Goal: Information Seeking & Learning: Find specific page/section

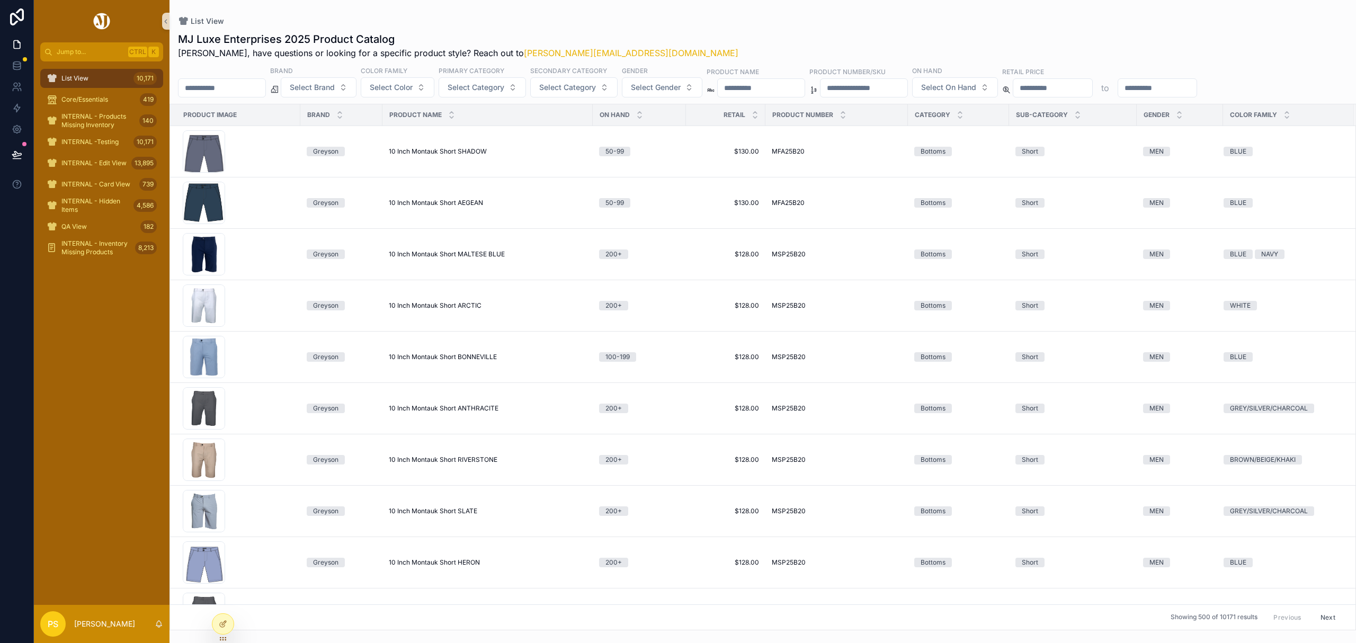
click at [256, 87] on input "text" at bounding box center [221, 87] width 87 height 15
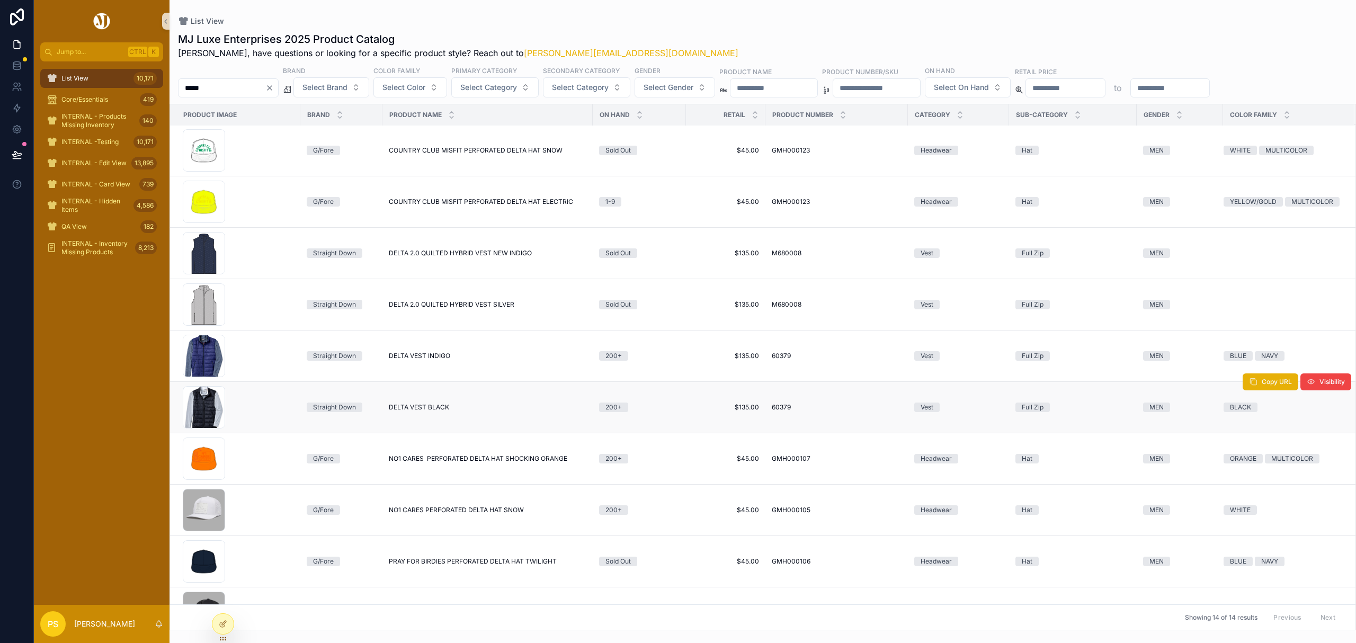
scroll to position [212, 0]
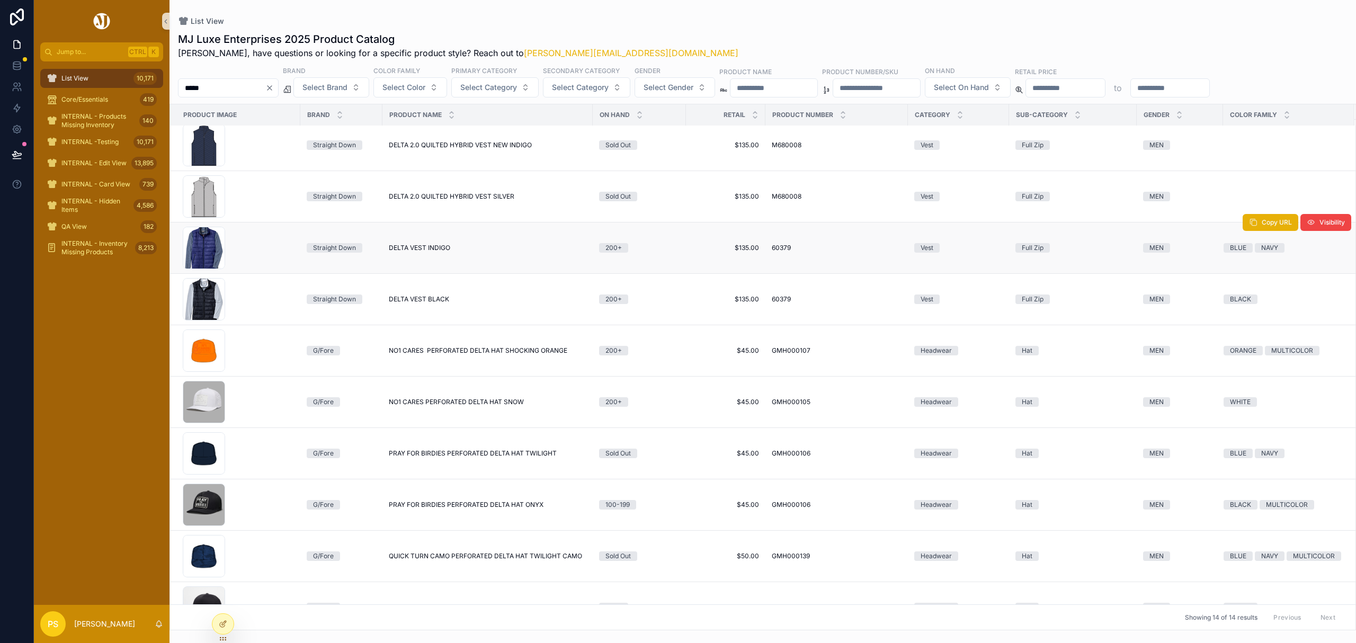
type input "*****"
click at [420, 250] on span "DELTA VEST INDIGO" at bounding box center [419, 248] width 61 height 8
click at [274, 88] on icon "Clear" at bounding box center [269, 88] width 8 height 8
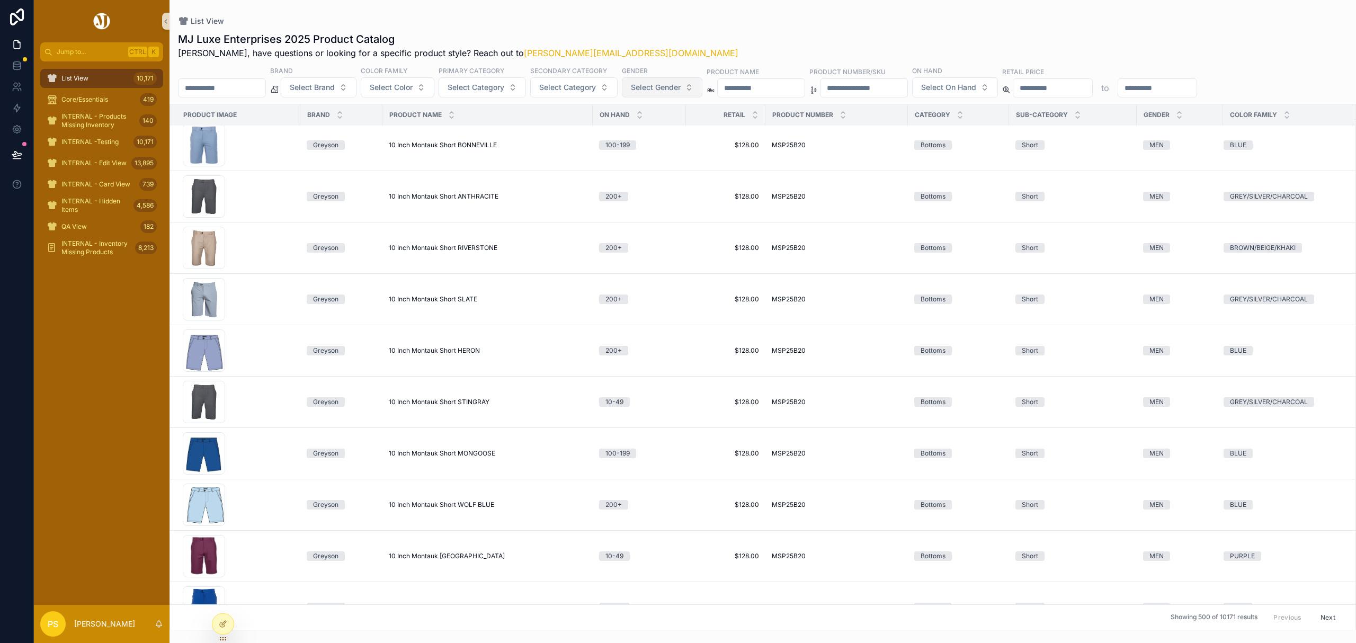
click at [680, 91] on span "Select Gender" at bounding box center [656, 87] width 50 height 11
click at [665, 131] on div "MEN" at bounding box center [691, 130] width 127 height 17
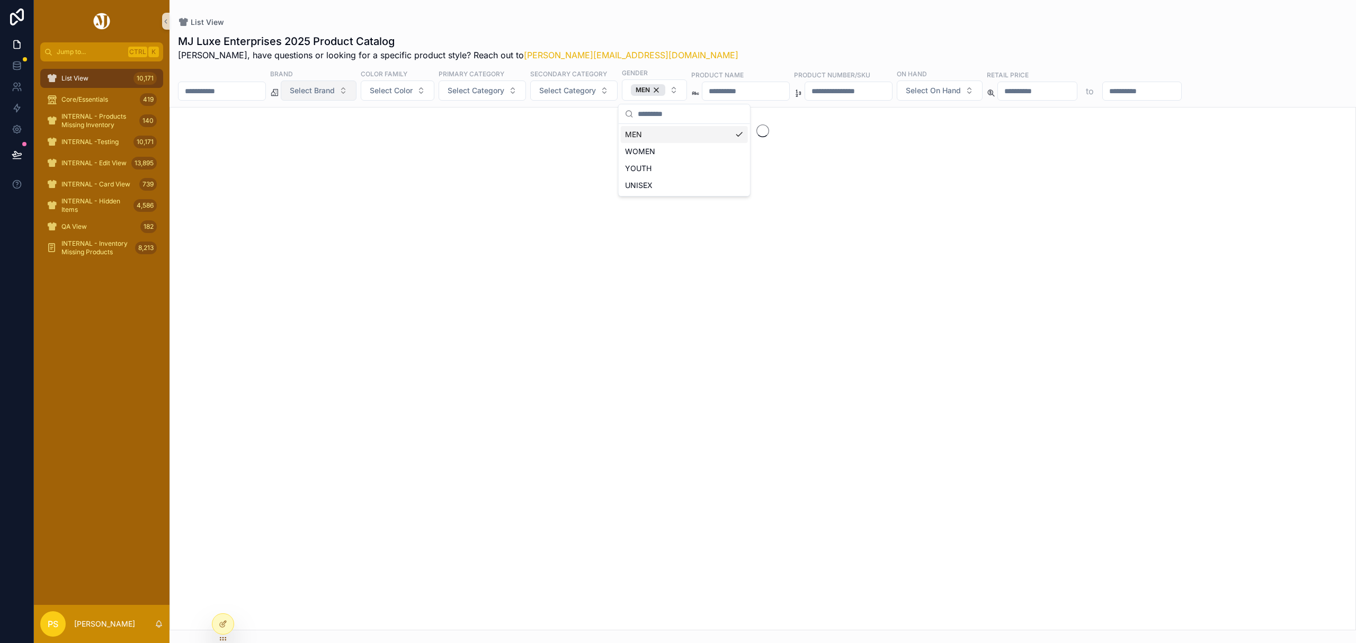
click at [318, 87] on span "Select Brand" at bounding box center [312, 90] width 45 height 11
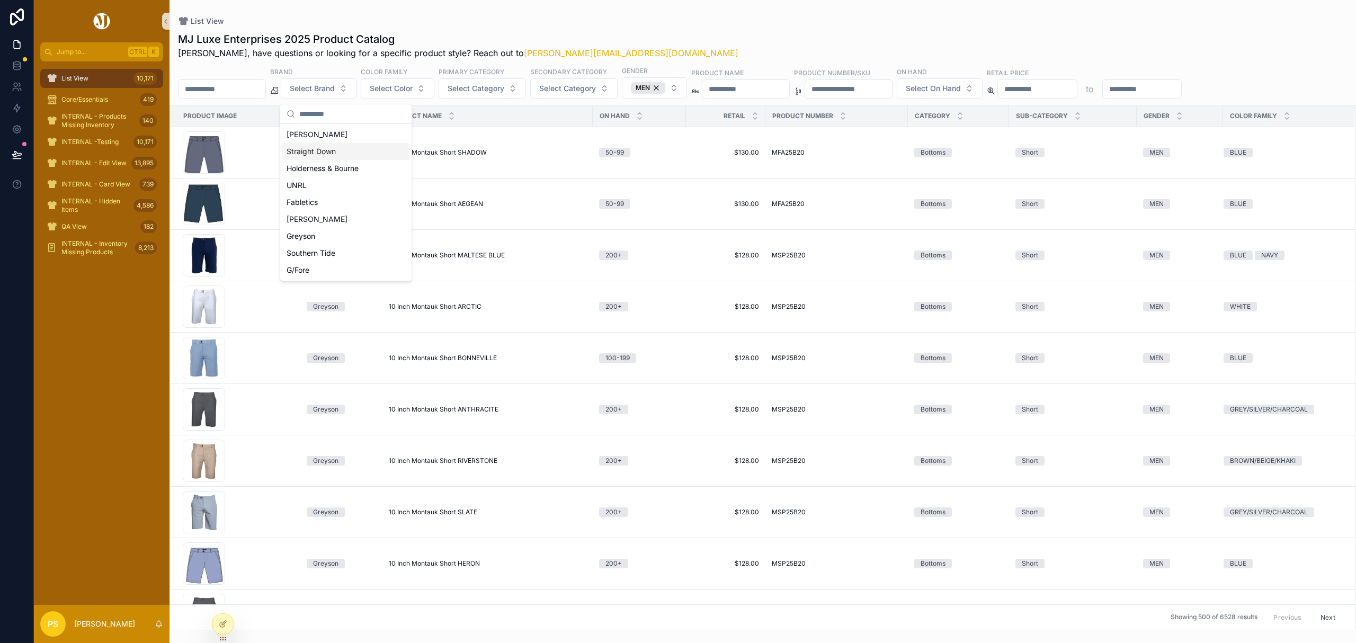
click at [335, 155] on div "Straight Down" at bounding box center [345, 151] width 127 height 17
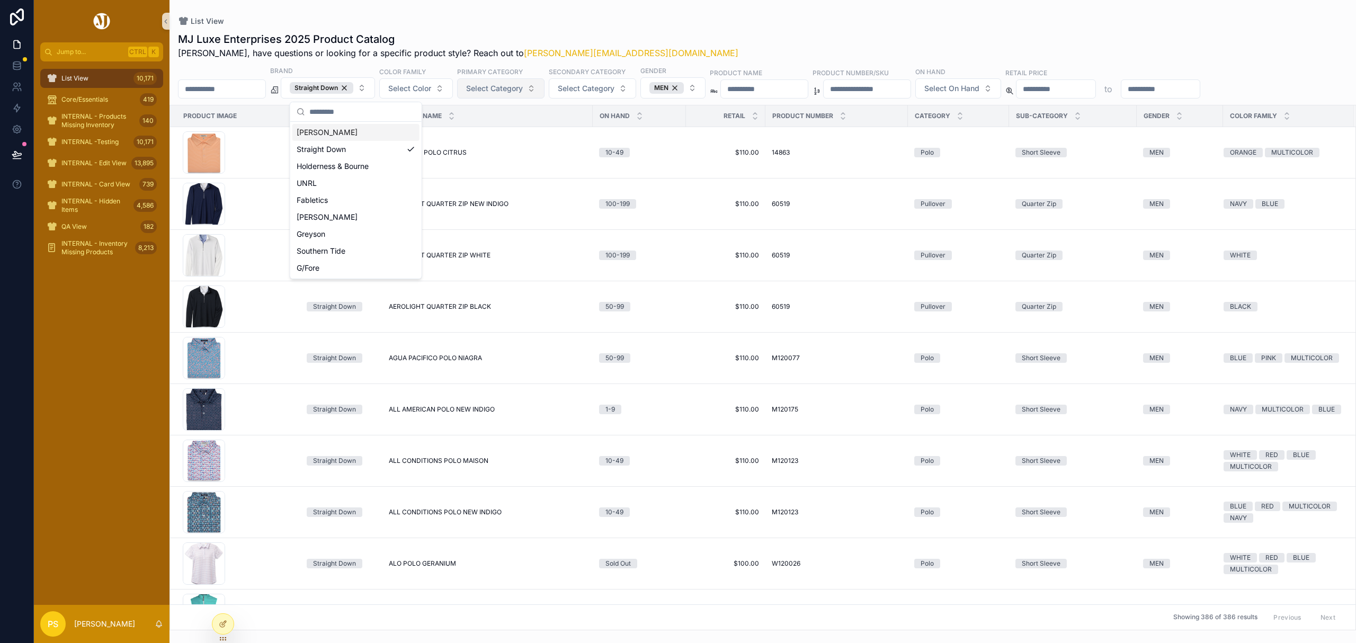
click at [523, 89] on span "Select Category" at bounding box center [494, 88] width 57 height 11
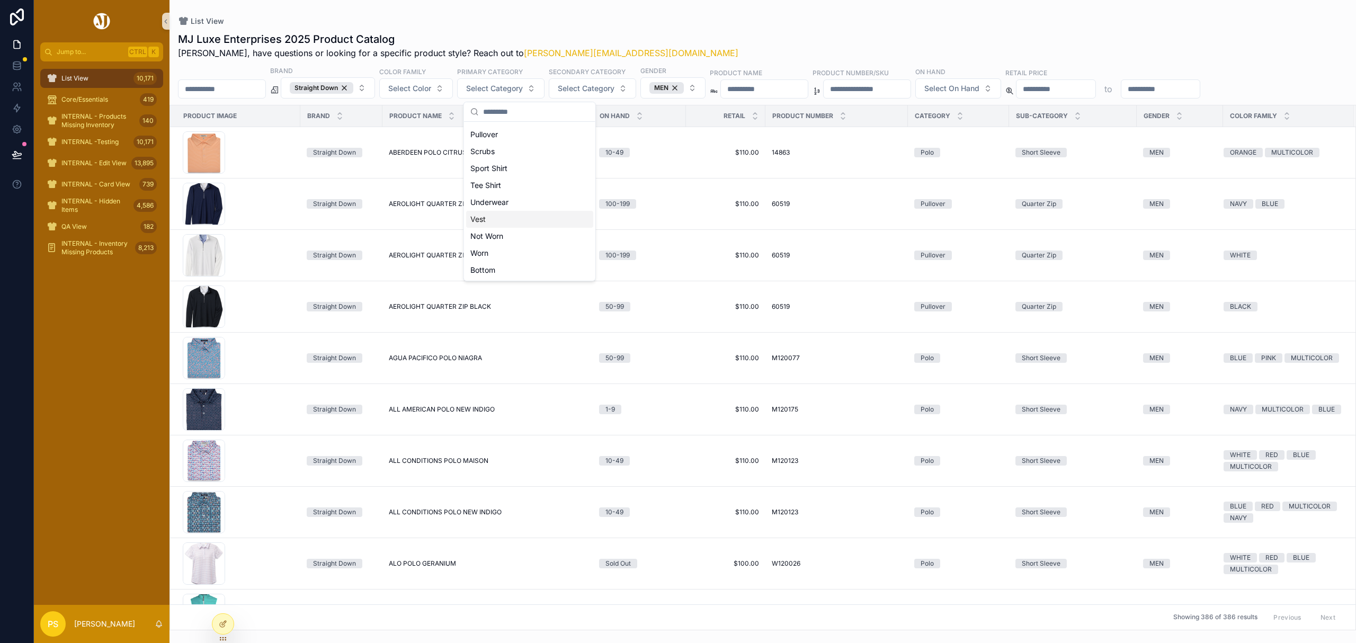
click at [487, 219] on div "Vest" at bounding box center [529, 219] width 127 height 17
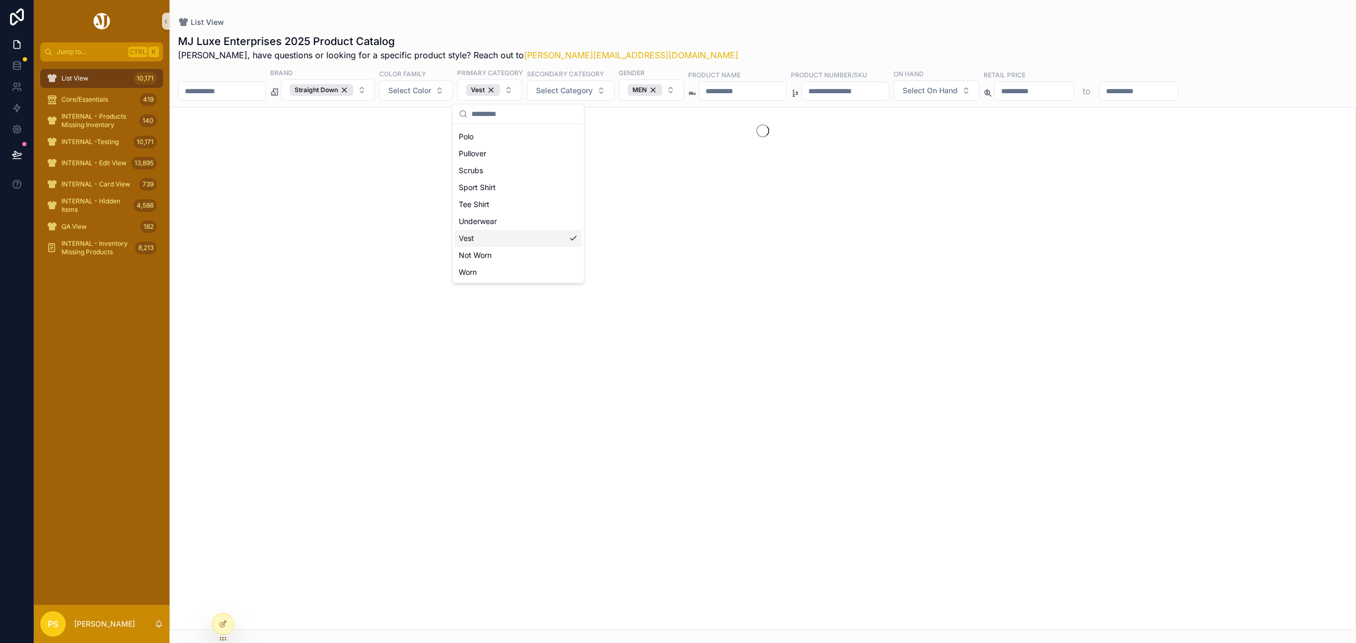
scroll to position [133, 0]
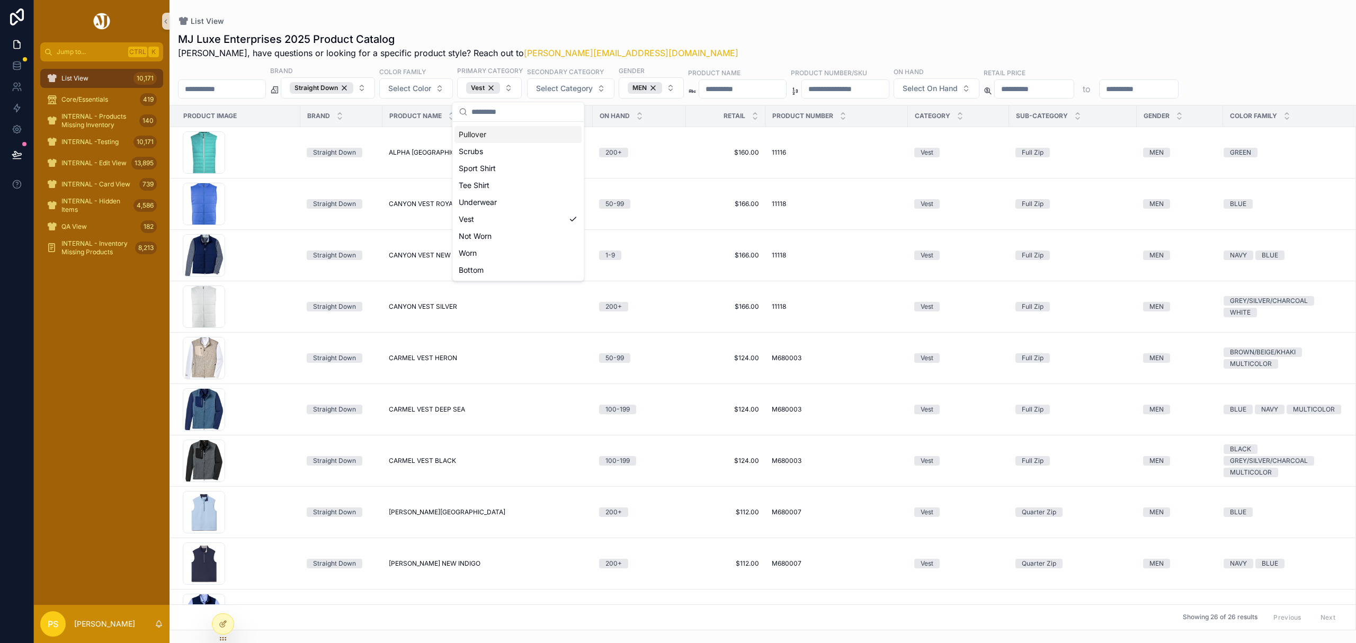
click at [728, 16] on div "List View MJ Luxe Enterprises 2025 Product Catalog Philip, have questions or lo…" at bounding box center [762, 315] width 1186 height 630
click at [957, 89] on span "Select On Hand" at bounding box center [929, 88] width 55 height 11
click at [981, 200] on div "Sold Out 1-9 10-49 50-99 100-199 200+" at bounding box center [1020, 175] width 127 height 102
click at [979, 89] on button "Select On Hand" at bounding box center [936, 88] width 86 height 20
drag, startPoint x: 997, startPoint y: 200, endPoint x: 1004, endPoint y: 193, distance: 10.1
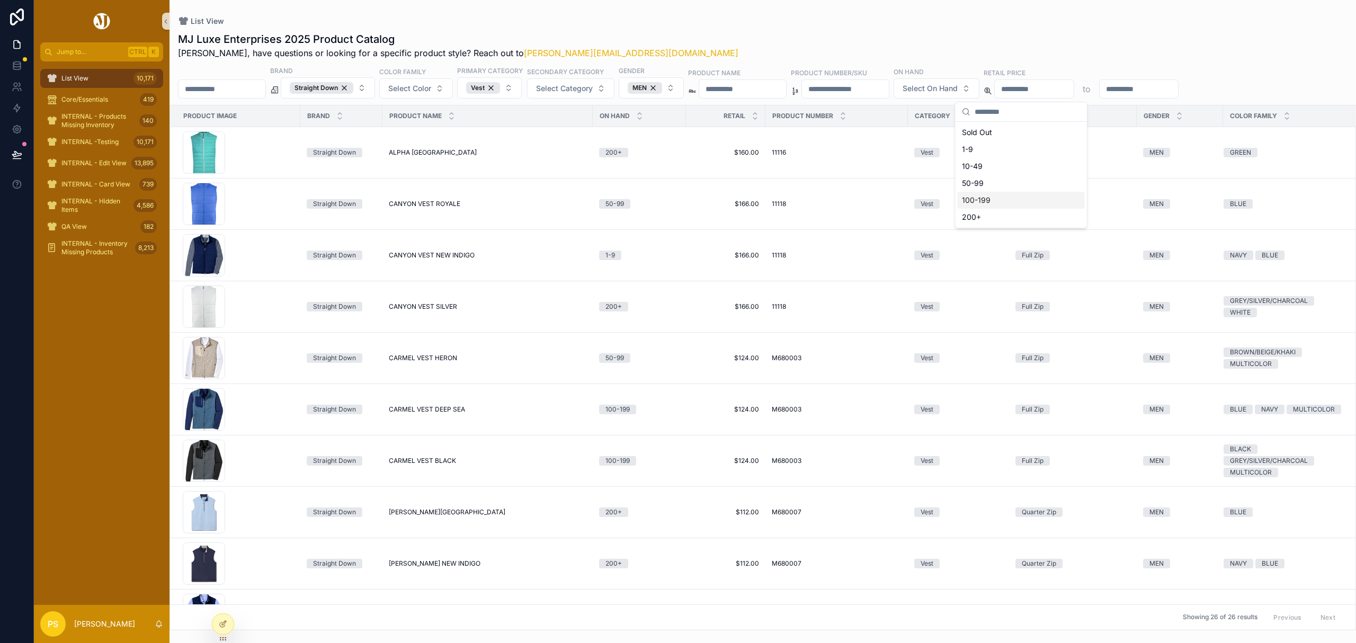
click at [997, 201] on div "Sold Out 1-9 10-49 50-99 100-199 200+" at bounding box center [1020, 175] width 127 height 102
click at [903, 42] on div "MJ Luxe Enterprises 2025 Product Catalog Philip, have questions or looking for …" at bounding box center [762, 46] width 1169 height 28
click at [957, 92] on span "Select On Hand" at bounding box center [929, 88] width 55 height 11
click at [996, 221] on div "Sold Out 1-9 10-49 50-99 100-199 200+" at bounding box center [1020, 175] width 127 height 102
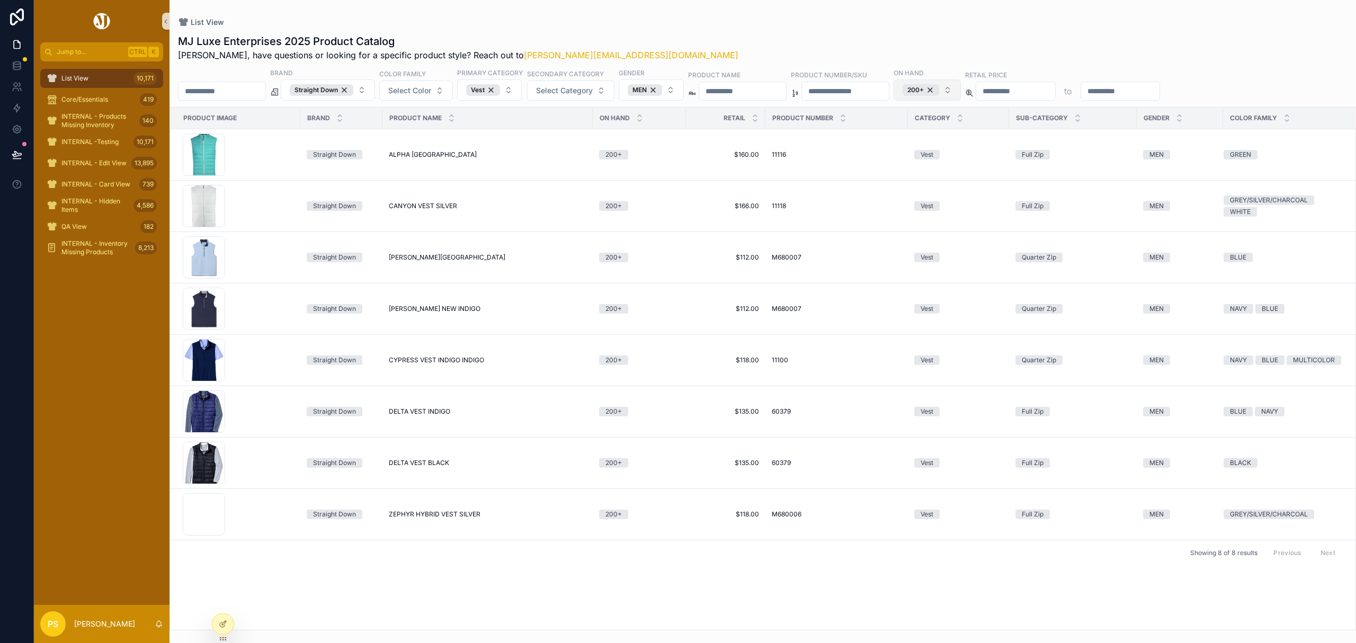
click at [961, 92] on button "200+" at bounding box center [926, 89] width 67 height 21
click at [995, 216] on div "100-199" at bounding box center [1011, 219] width 127 height 17
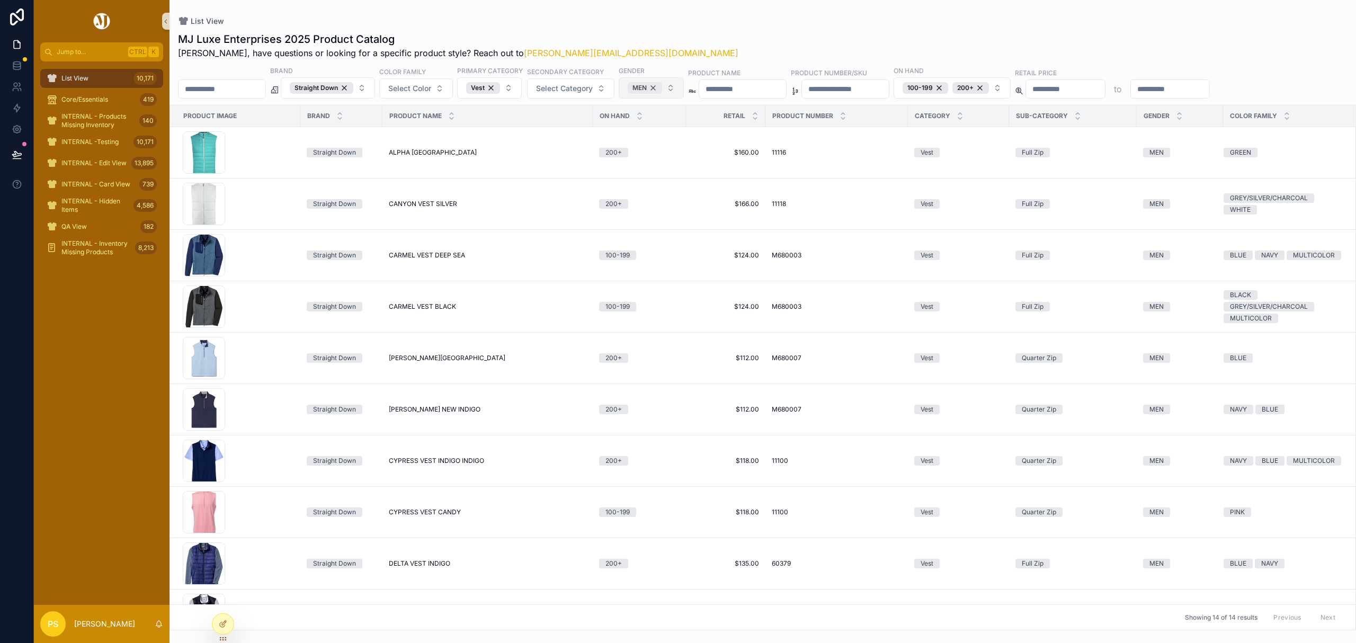
click at [662, 87] on div "MEN" at bounding box center [644, 88] width 34 height 12
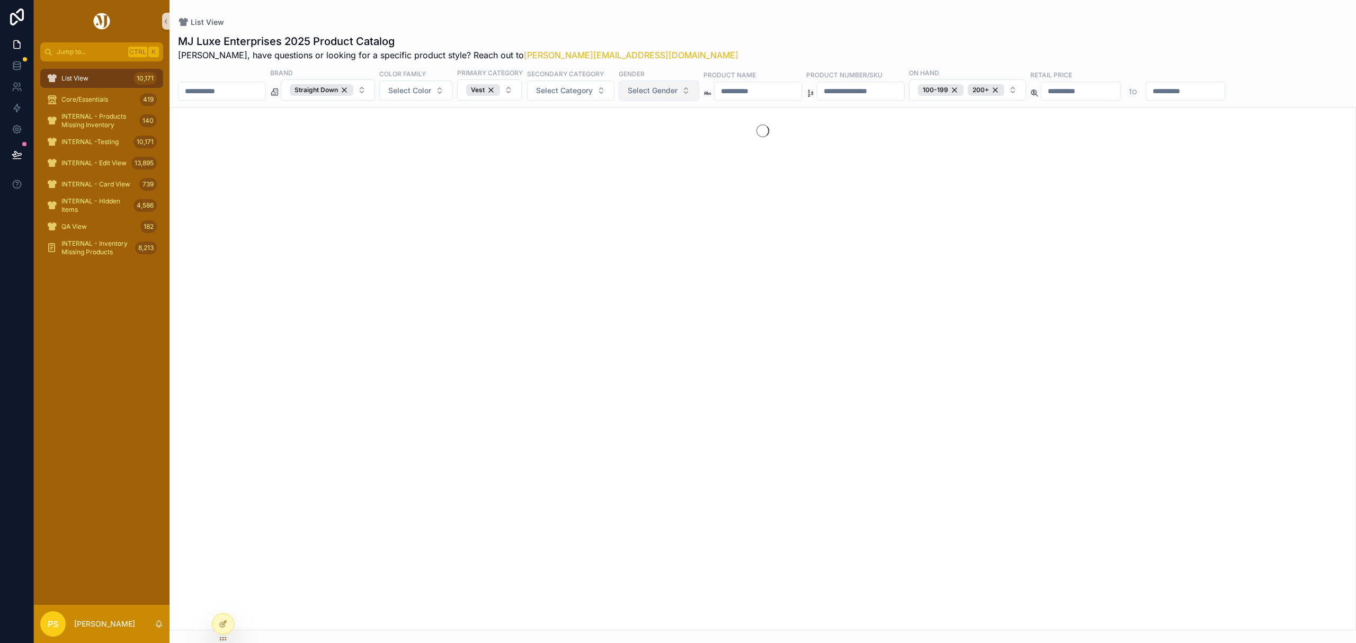
click at [677, 87] on span "Select Gender" at bounding box center [652, 90] width 50 height 11
click at [642, 149] on div "WOMEN" at bounding box center [688, 151] width 127 height 17
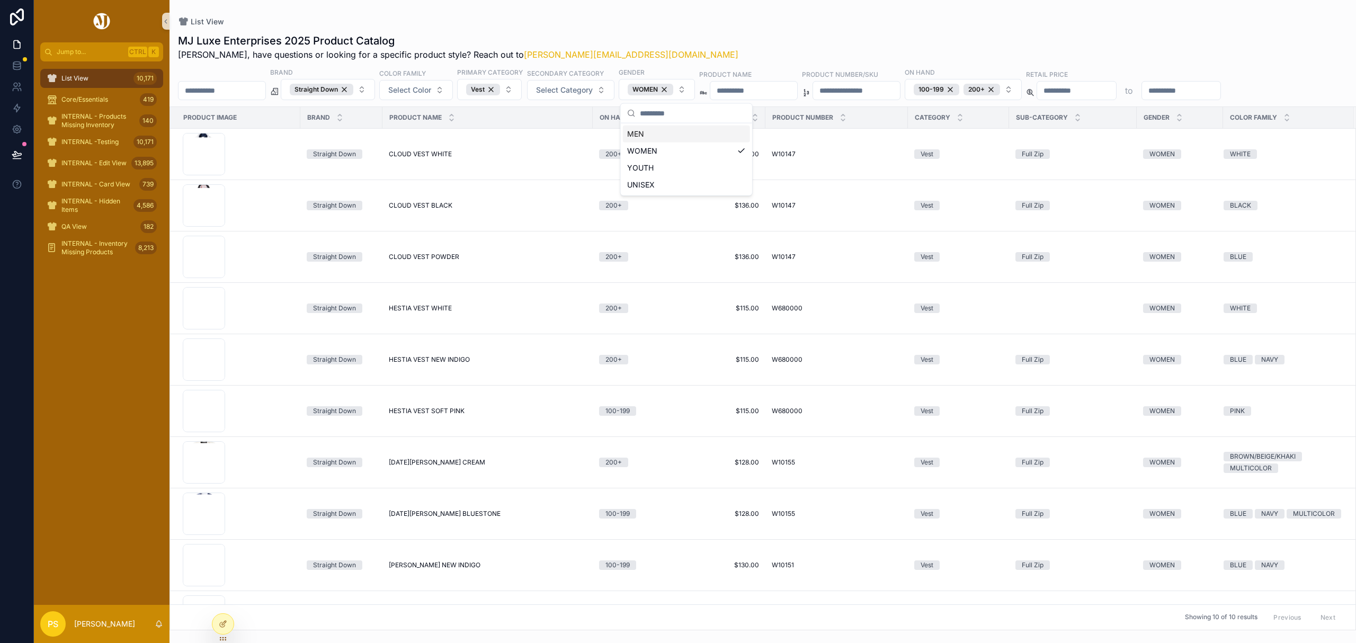
click at [755, 34] on div "MJ Luxe Enterprises 2025 Product Catalog Philip, have questions or looking for …" at bounding box center [762, 47] width 1169 height 28
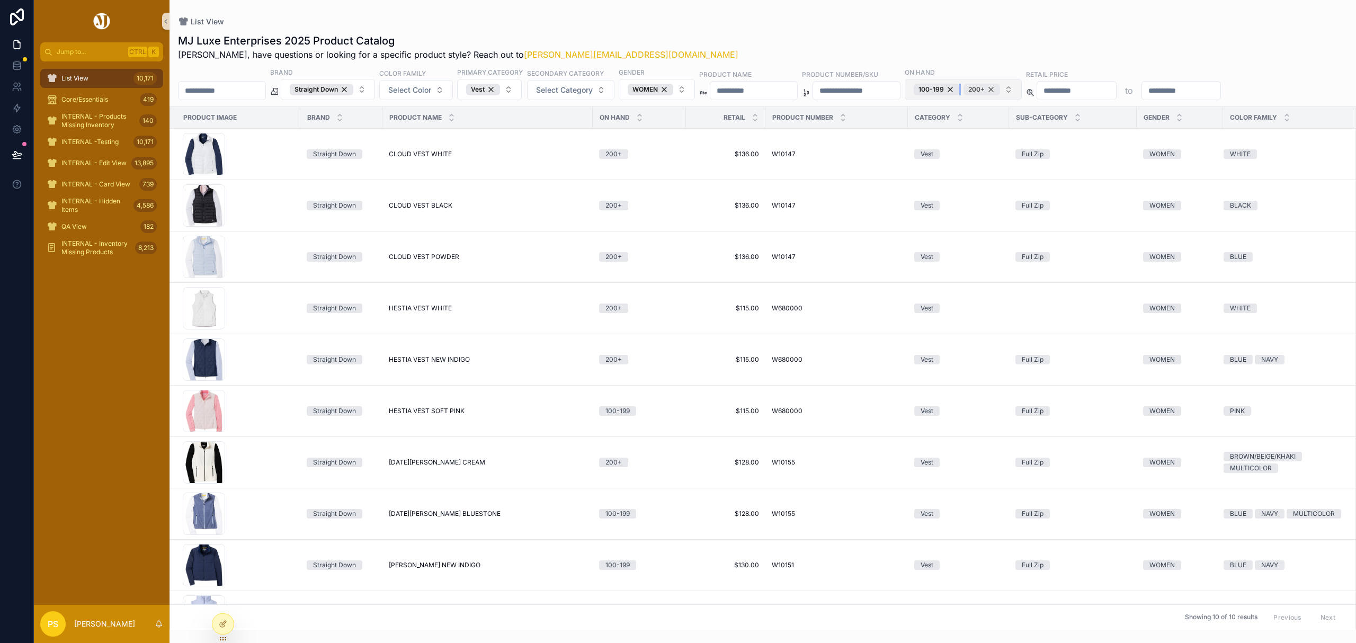
click at [959, 89] on div "100-199" at bounding box center [936, 90] width 46 height 12
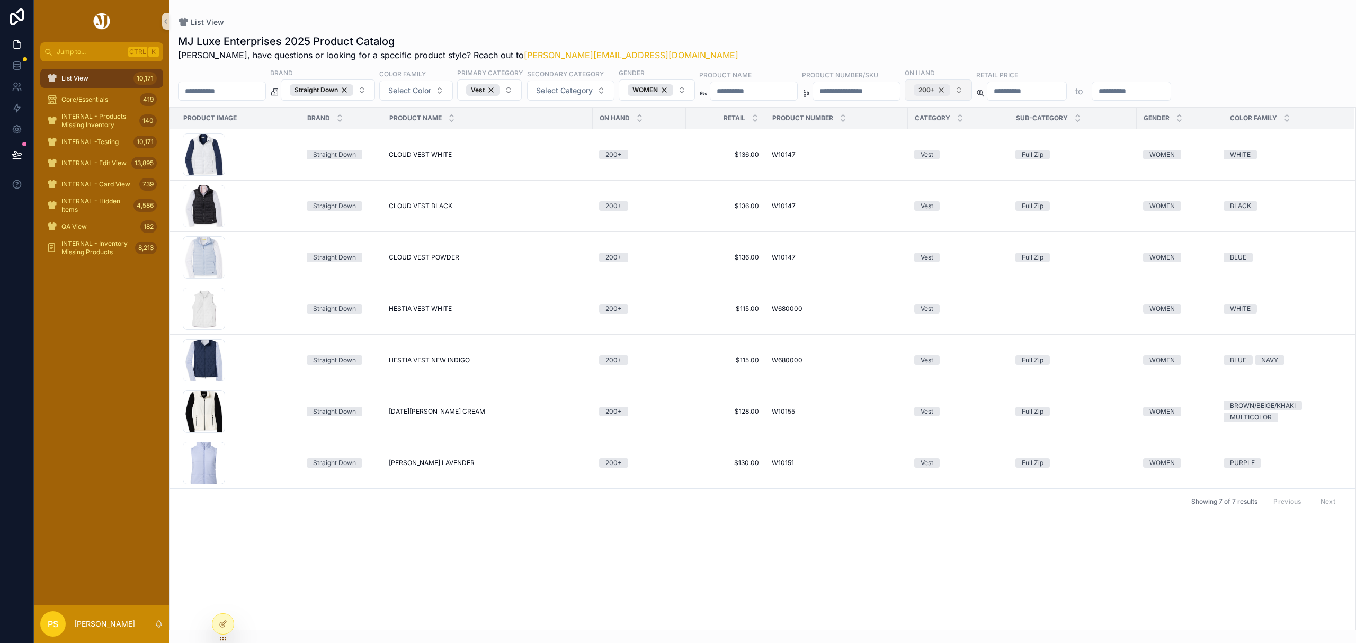
click at [950, 89] on div "200+" at bounding box center [931, 90] width 37 height 12
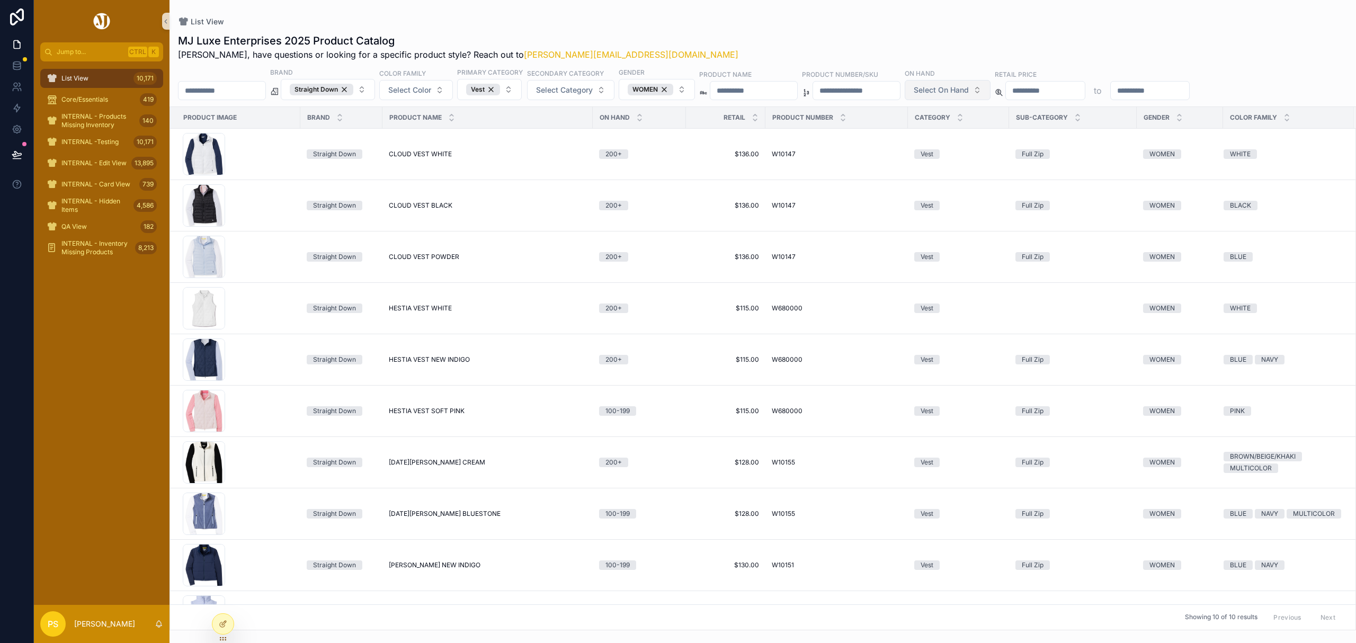
click at [990, 90] on button "Select On Hand" at bounding box center [947, 90] width 86 height 20
click at [1034, 210] on div "200+" at bounding box center [1031, 218] width 127 height 17
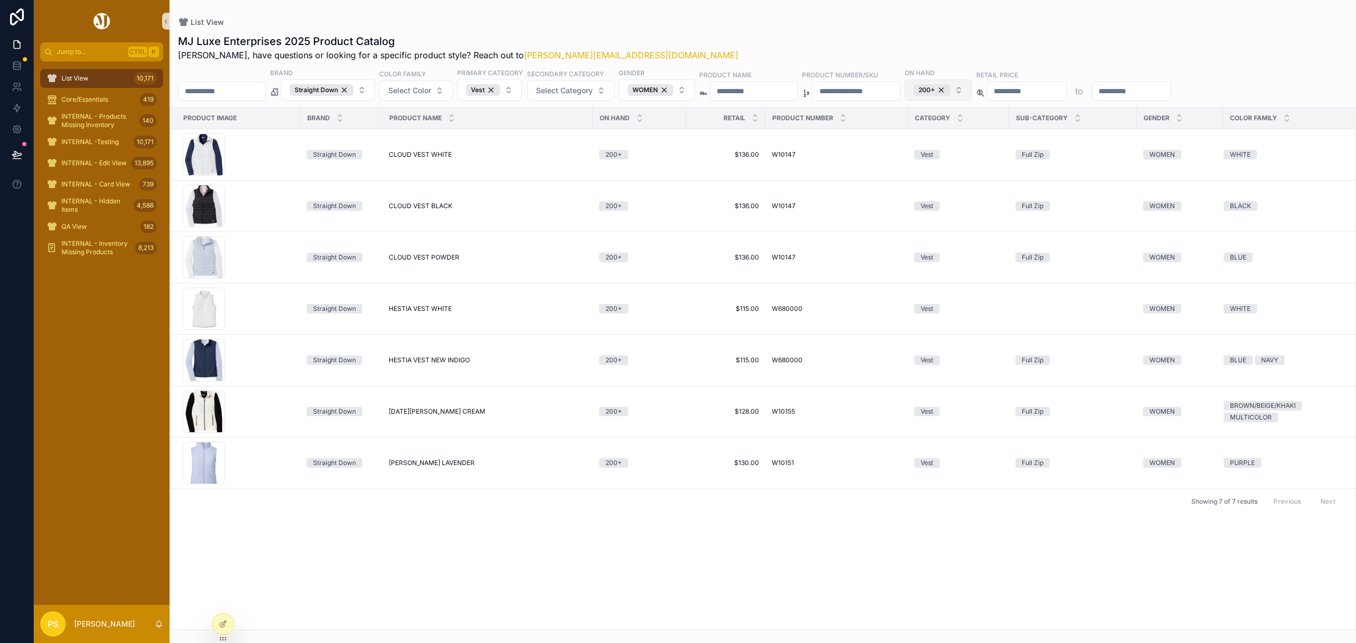
click at [972, 89] on button "200+" at bounding box center [937, 89] width 67 height 21
click at [1029, 216] on div "100-199" at bounding box center [1022, 219] width 127 height 17
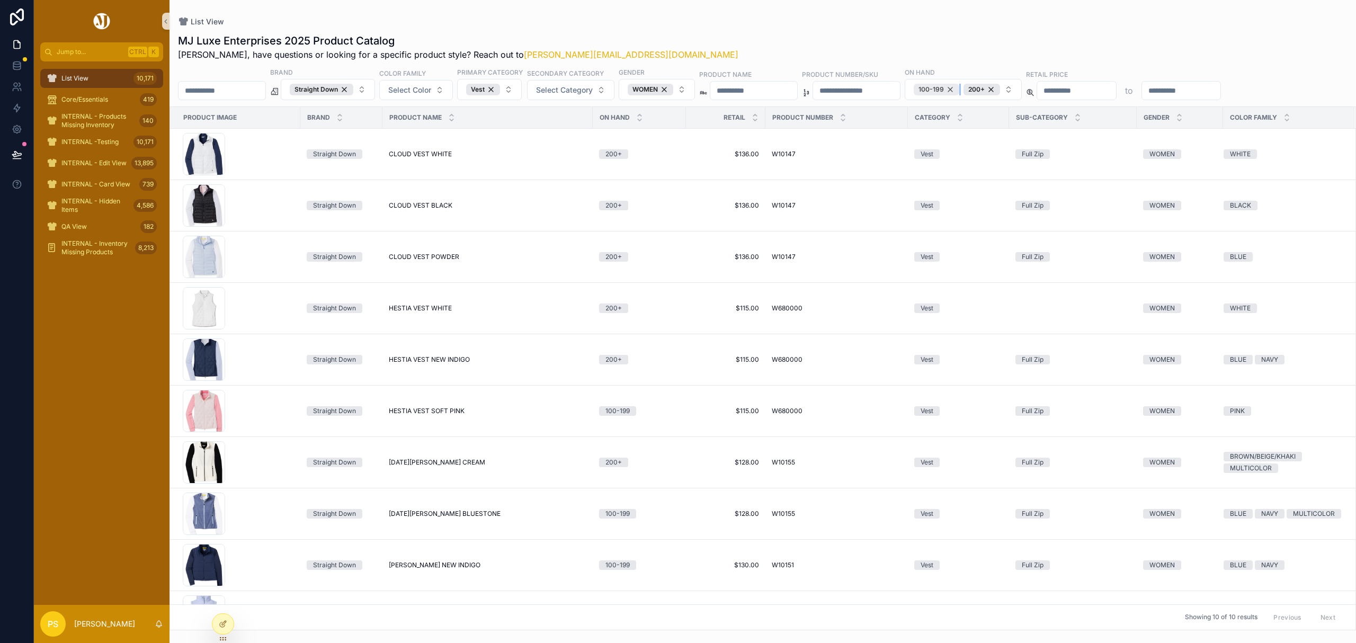
click at [959, 87] on div "100-199" at bounding box center [936, 90] width 46 height 12
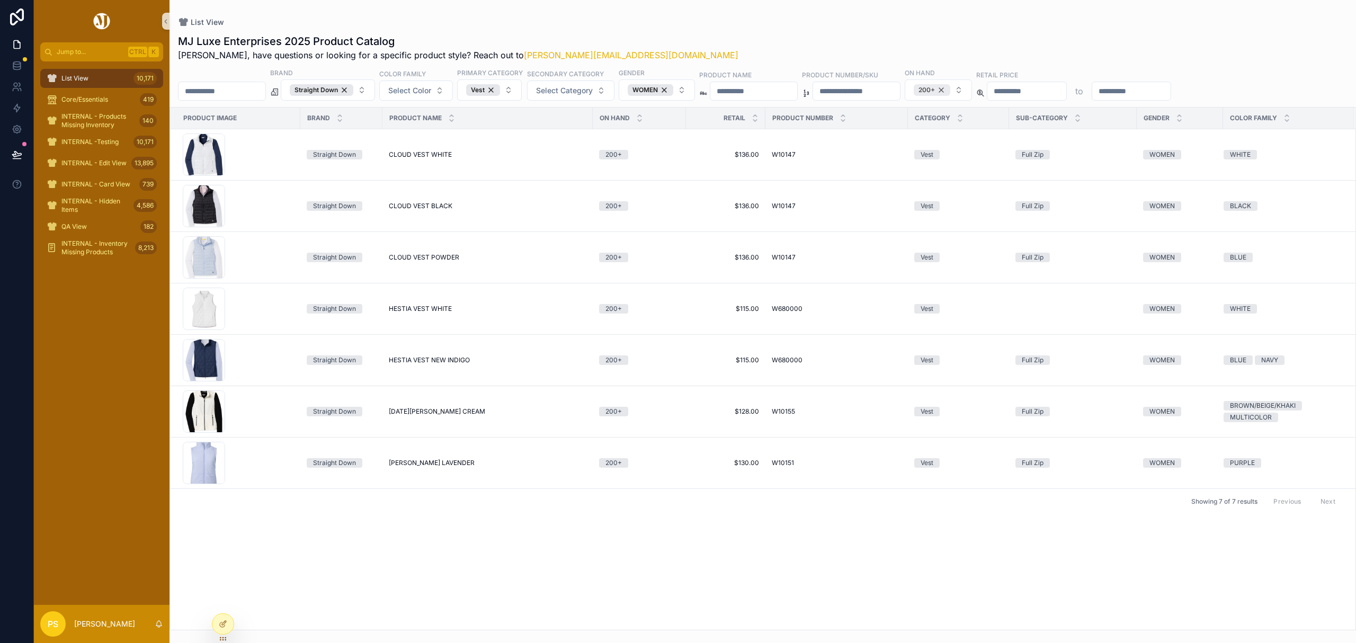
click at [950, 89] on div "200+" at bounding box center [931, 90] width 37 height 12
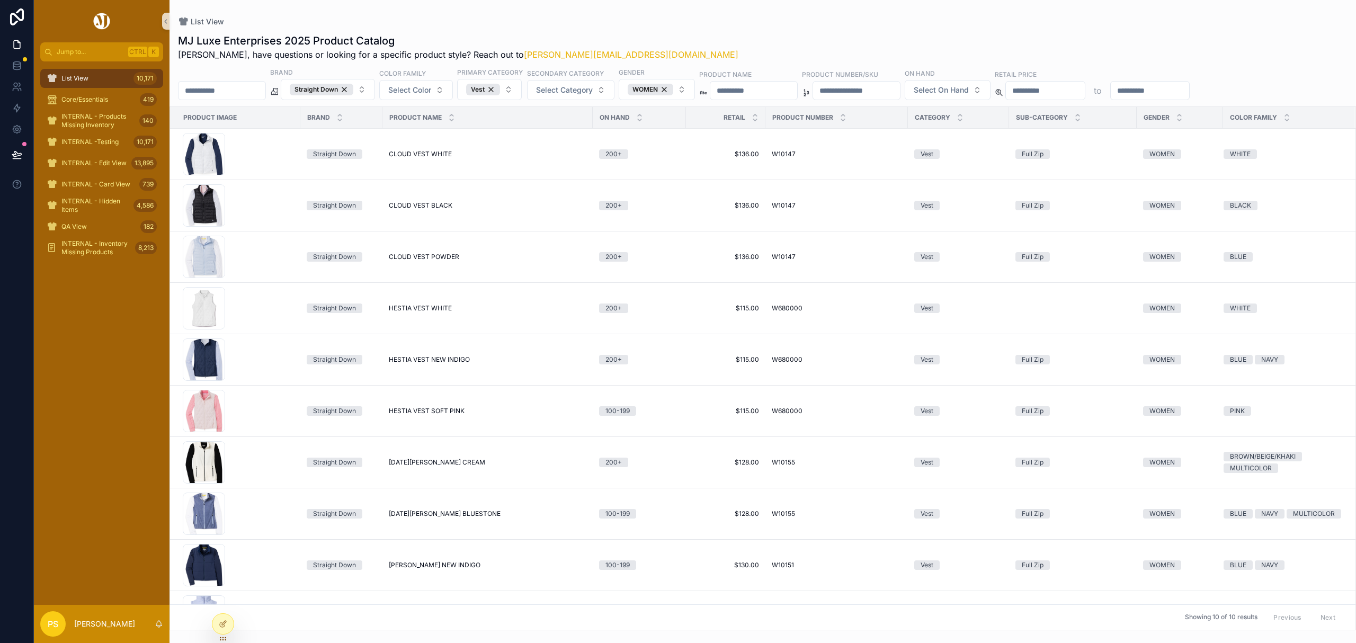
click at [968, 92] on span "Select On Hand" at bounding box center [940, 90] width 55 height 11
click at [1019, 207] on div "Sold Out 1-9 10-49 50-99 100-199 200+" at bounding box center [1031, 176] width 127 height 102
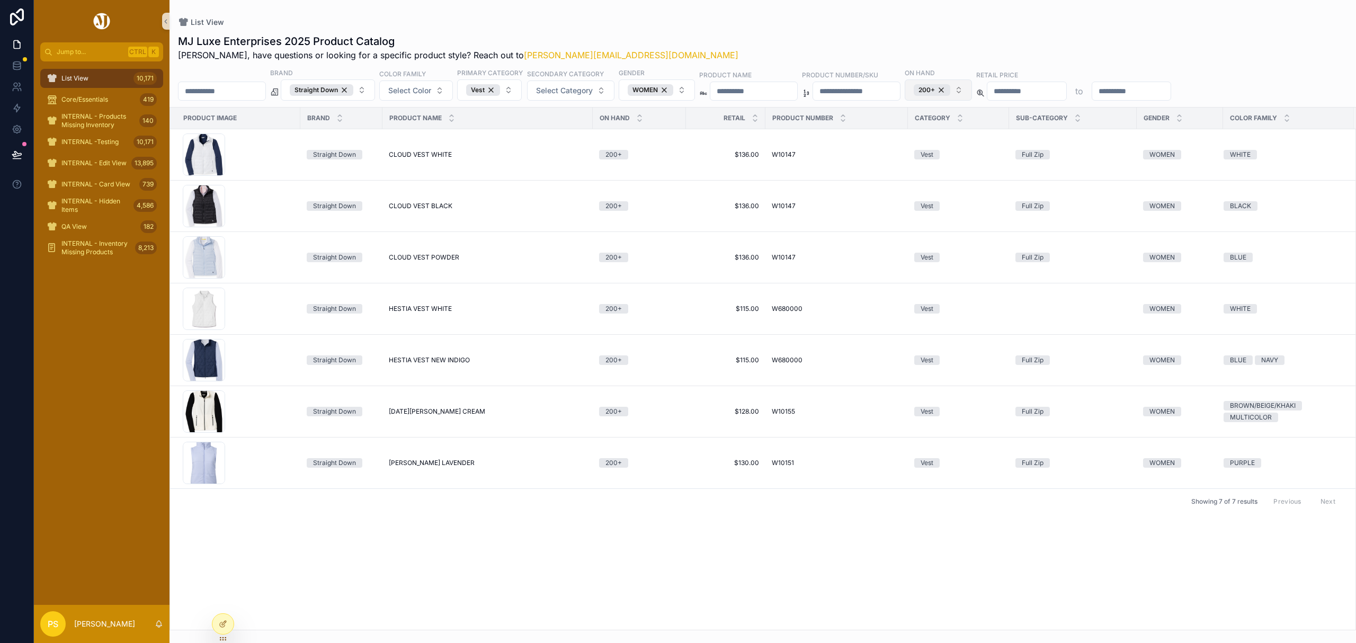
click at [972, 89] on button "200+" at bounding box center [937, 89] width 67 height 21
click at [1040, 222] on div "100-199" at bounding box center [1022, 219] width 127 height 17
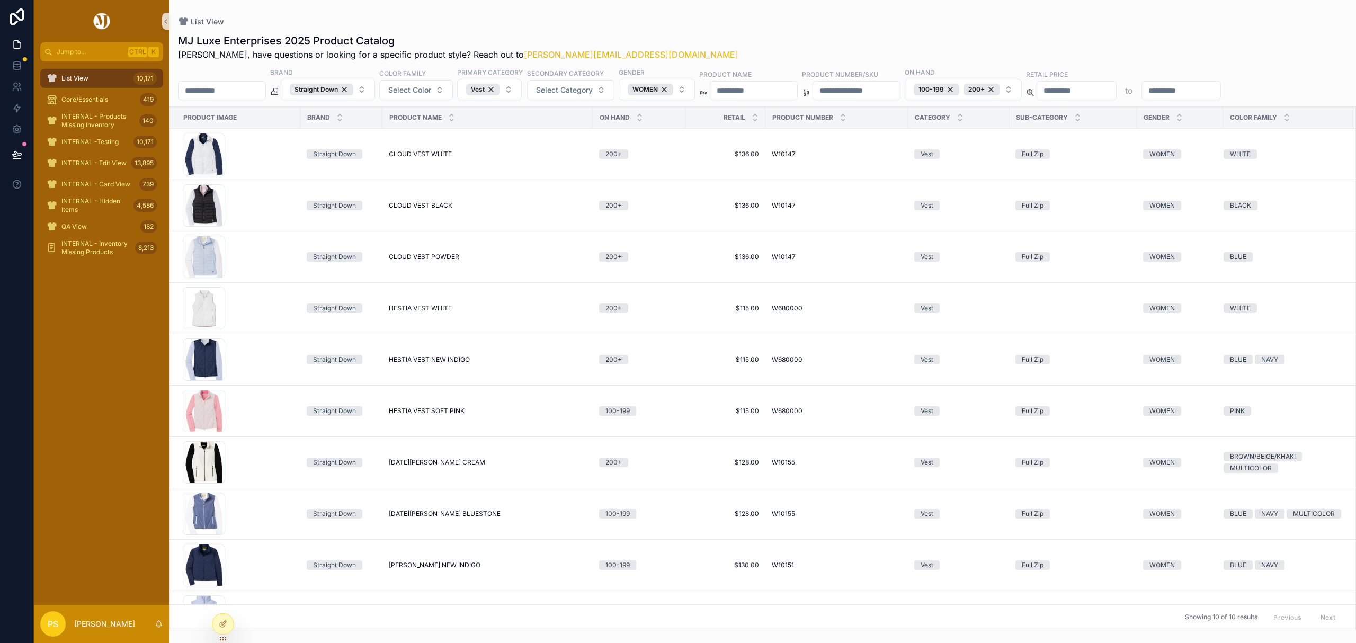
click at [100, 12] on div at bounding box center [102, 21] width 136 height 42
click at [101, 18] on img at bounding box center [102, 21] width 20 height 17
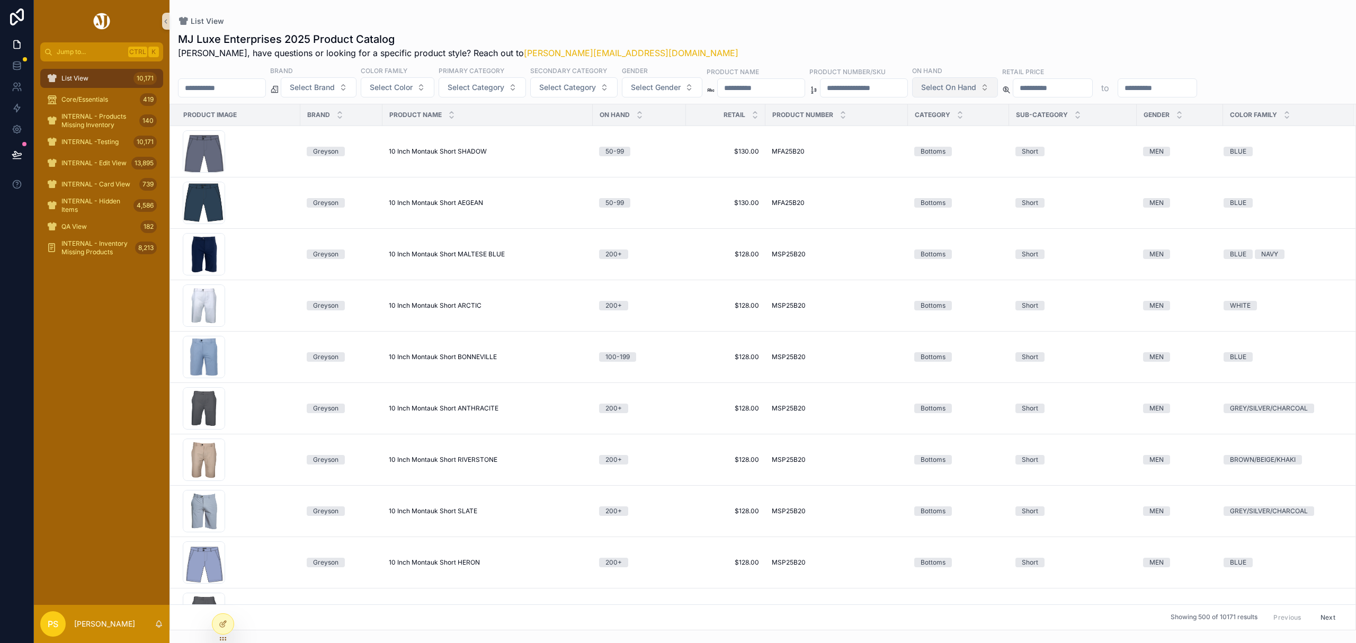
click at [976, 89] on span "Select On Hand" at bounding box center [948, 87] width 55 height 11
click at [1001, 201] on div "100-199" at bounding box center [1039, 198] width 127 height 17
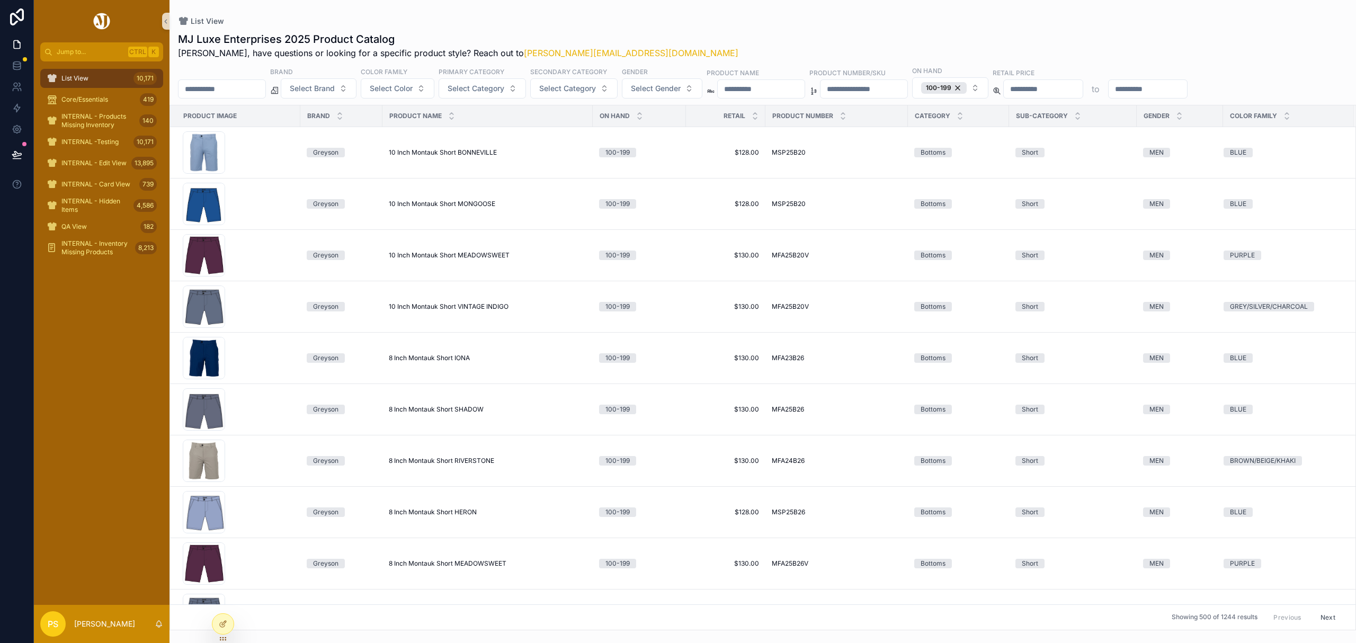
click at [98, 18] on img at bounding box center [102, 21] width 20 height 17
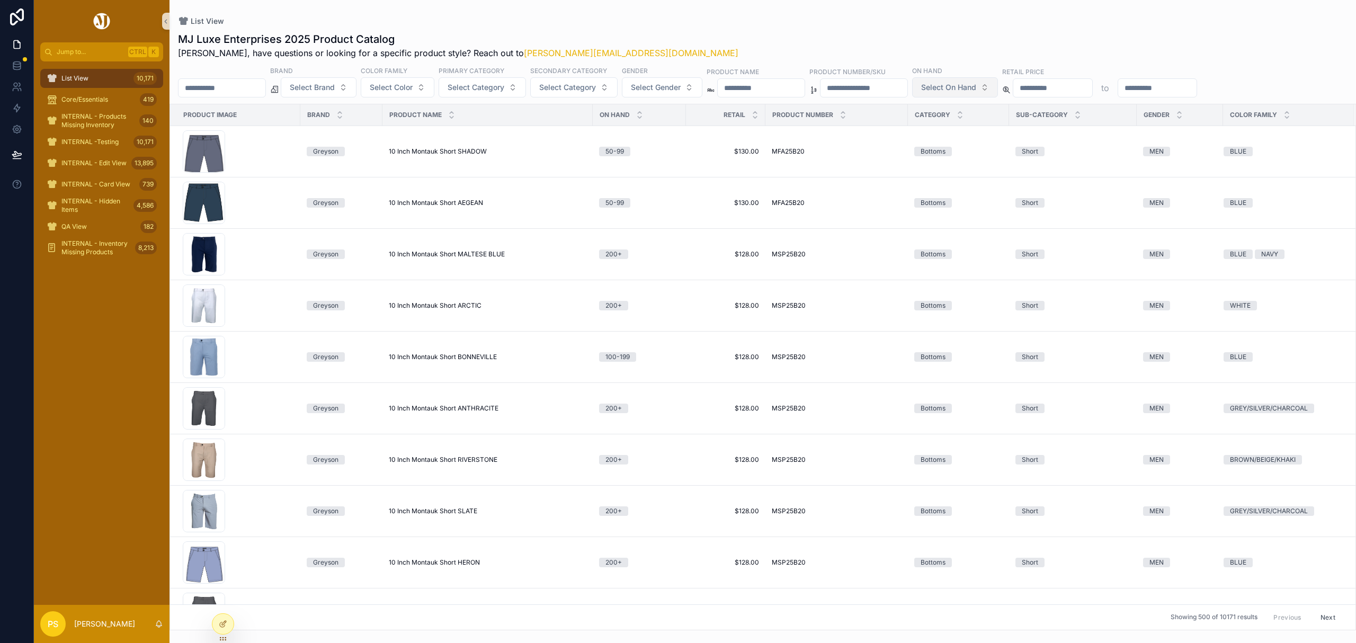
click at [976, 92] on span "Select On Hand" at bounding box center [948, 87] width 55 height 11
click at [1017, 195] on div "100-199" at bounding box center [1039, 198] width 127 height 17
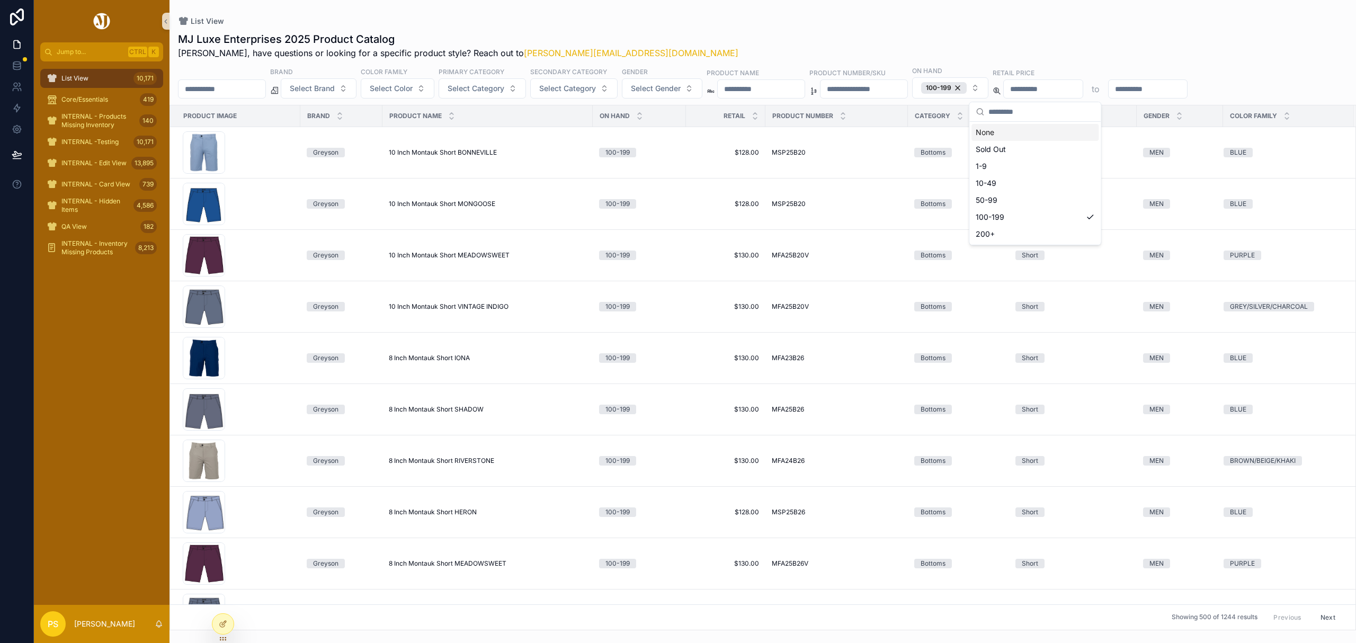
click at [809, 14] on div "List View MJ Luxe Enterprises 2025 Product Catalog Philip, have questions or lo…" at bounding box center [762, 315] width 1186 height 630
click at [988, 88] on button "100-199" at bounding box center [950, 87] width 76 height 21
click at [1027, 231] on div "200+" at bounding box center [1034, 234] width 127 height 17
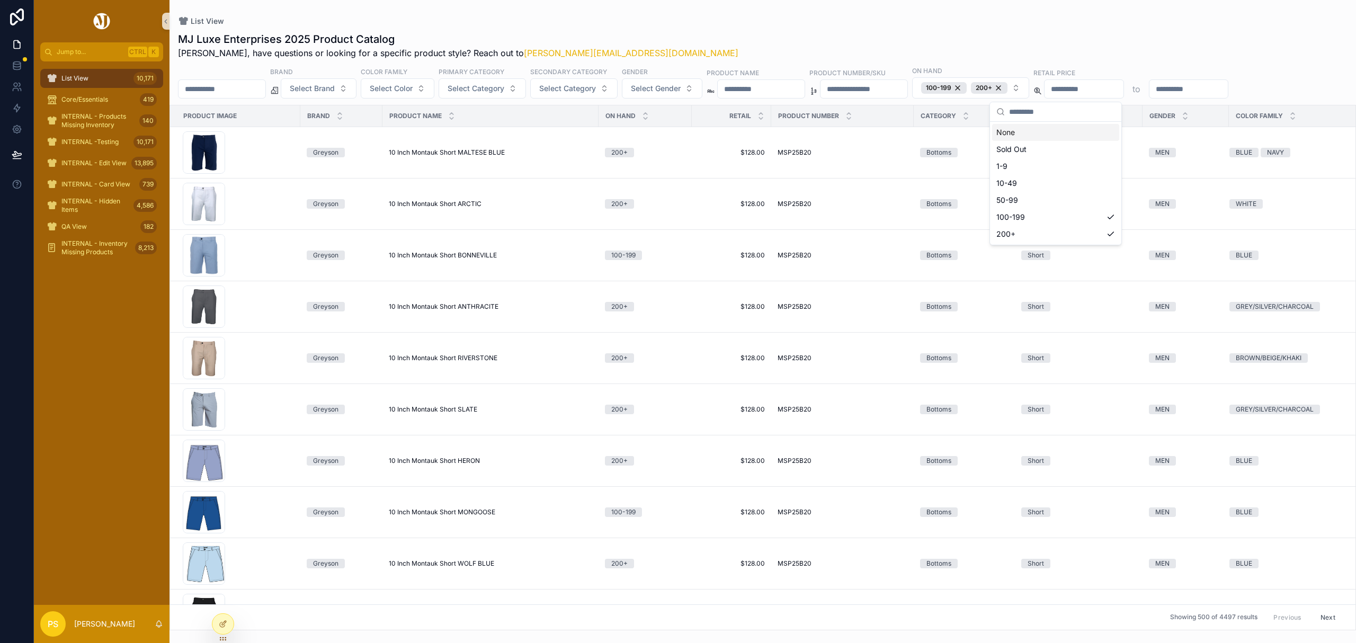
click at [854, 13] on div "List View MJ Luxe Enterprises 2025 Product Catalog Philip, have questions or lo…" at bounding box center [762, 315] width 1186 height 630
click at [98, 26] on img at bounding box center [102, 21] width 20 height 17
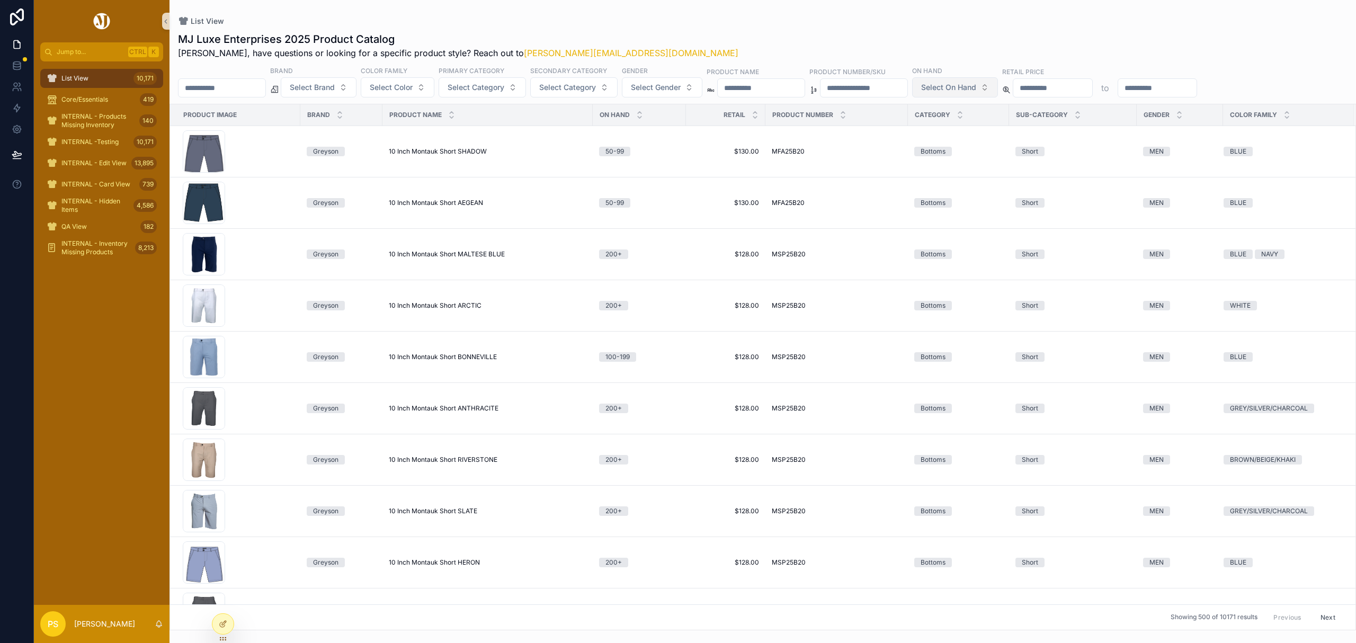
click at [976, 85] on span "Select On Hand" at bounding box center [948, 87] width 55 height 11
click at [1011, 196] on div "100-199" at bounding box center [1039, 198] width 127 height 17
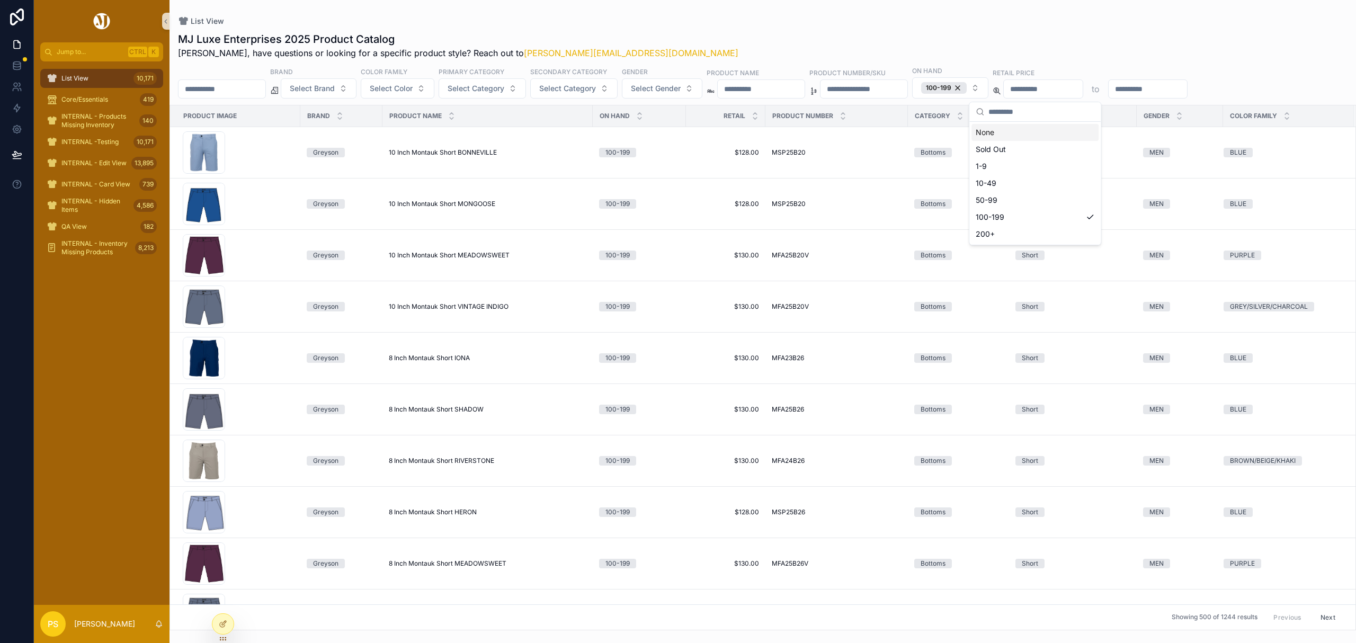
click at [1146, 34] on div "MJ Luxe Enterprises 2025 Product Catalog Philip, have questions or looking for …" at bounding box center [762, 46] width 1169 height 28
click at [713, 29] on div "MJ Luxe Enterprises 2025 Product Catalog Philip, have questions or looking for …" at bounding box center [762, 327] width 1186 height 605
click at [350, 97] on button "Select Brand" at bounding box center [319, 88] width 76 height 20
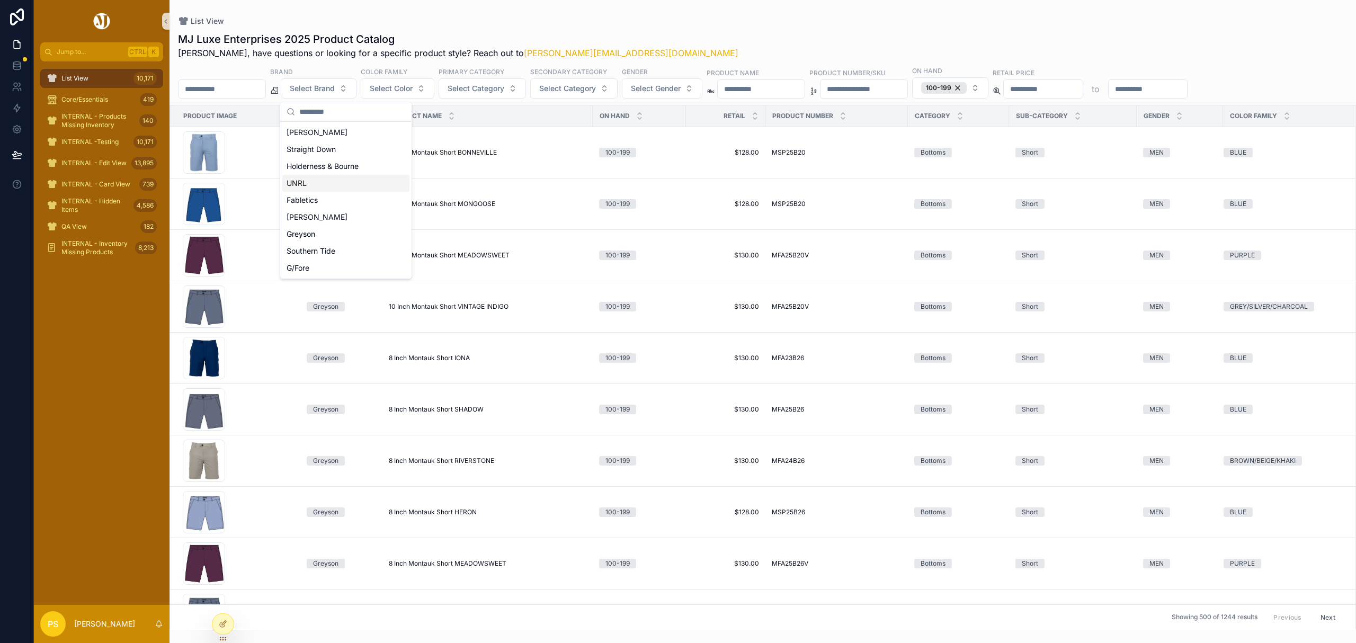
click at [319, 183] on div "UNRL" at bounding box center [345, 183] width 127 height 17
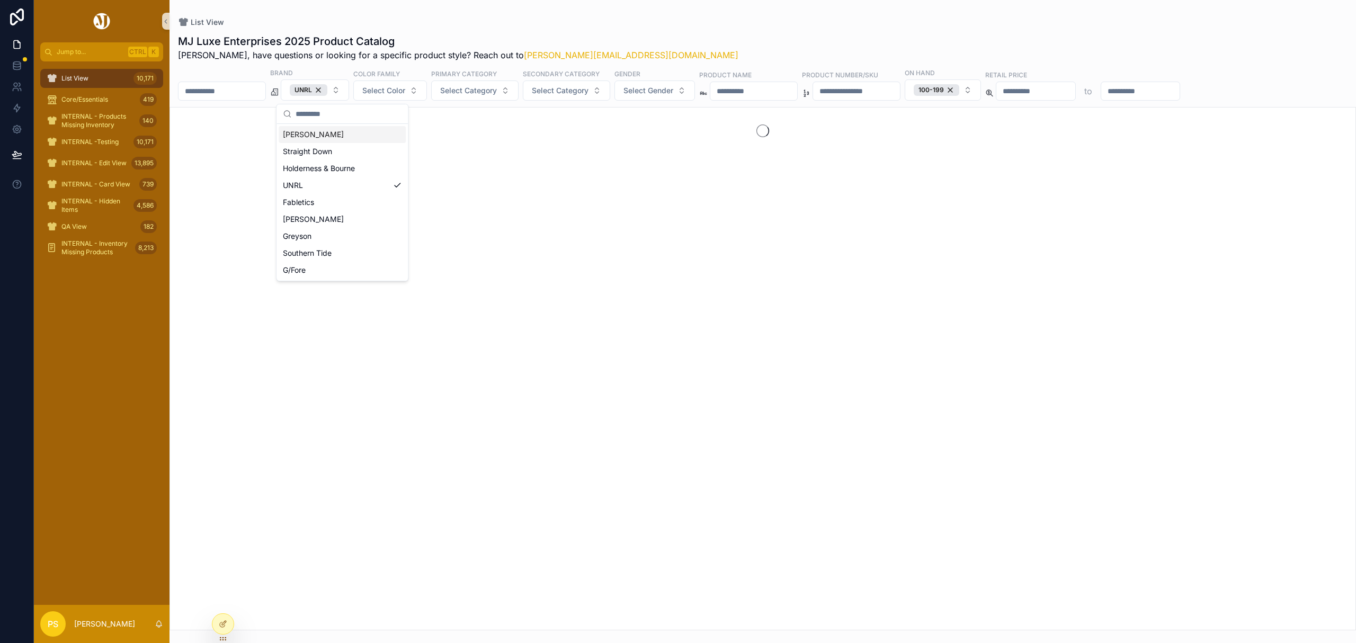
click at [247, 89] on input "text" at bounding box center [221, 91] width 87 height 15
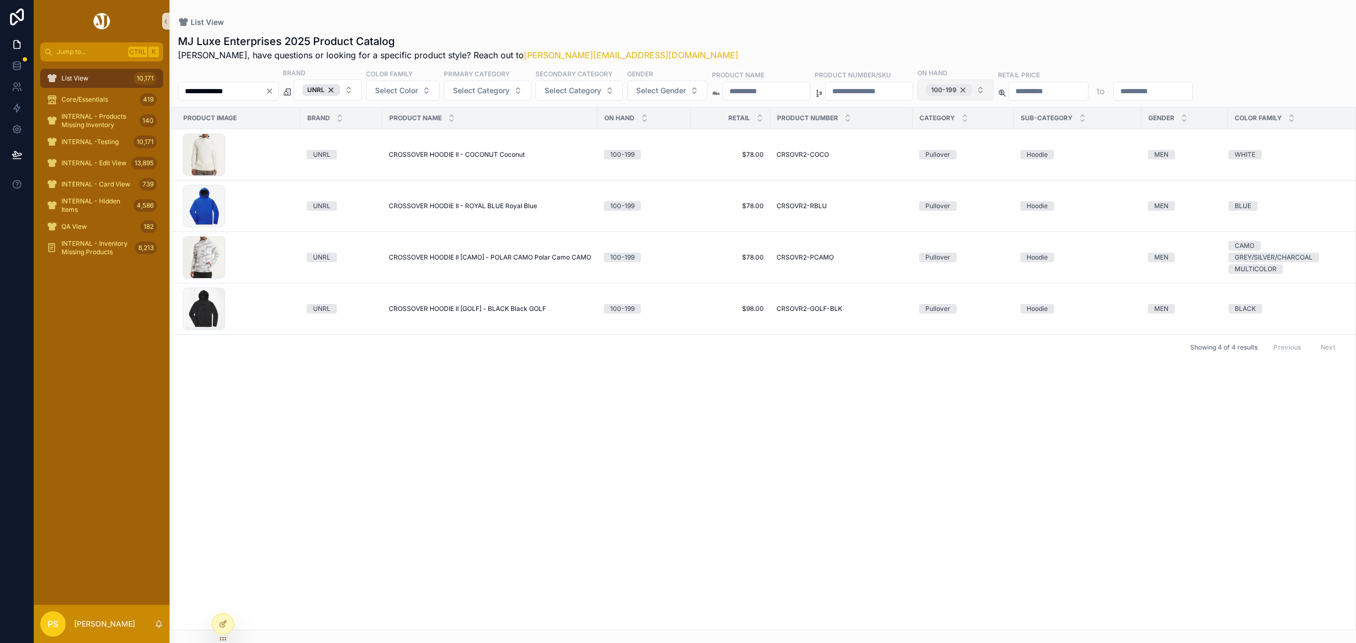
click at [972, 89] on div "100-199" at bounding box center [949, 90] width 46 height 12
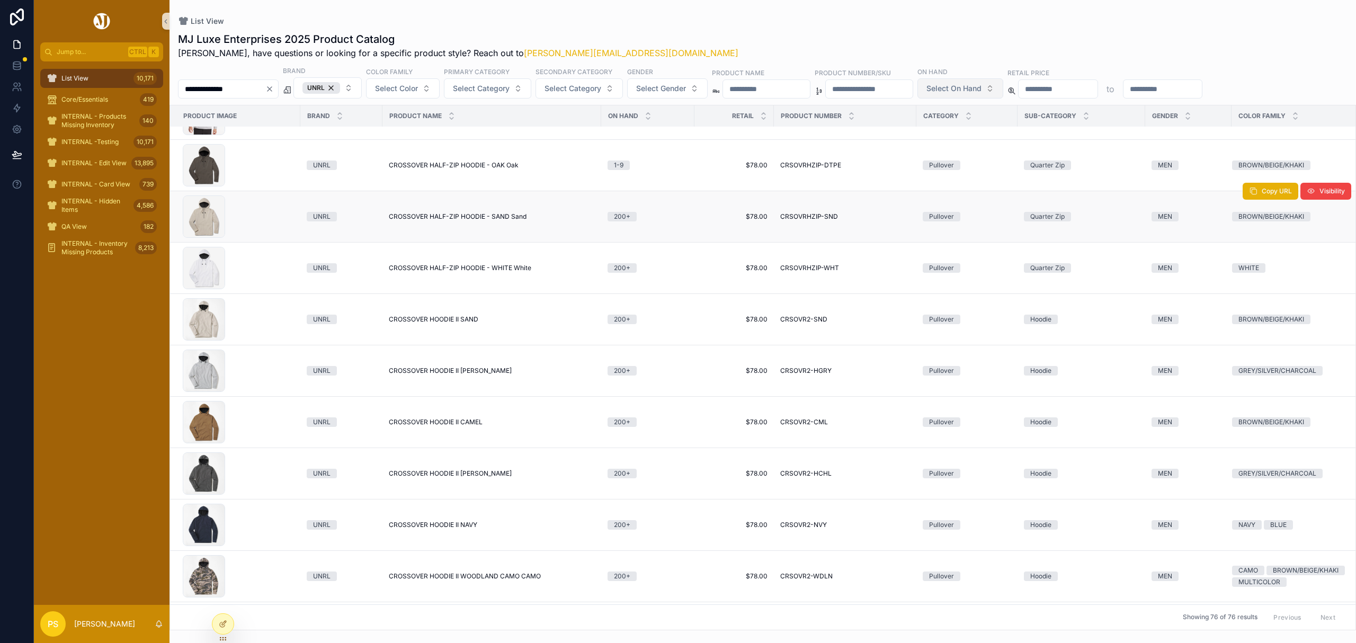
scroll to position [424, 0]
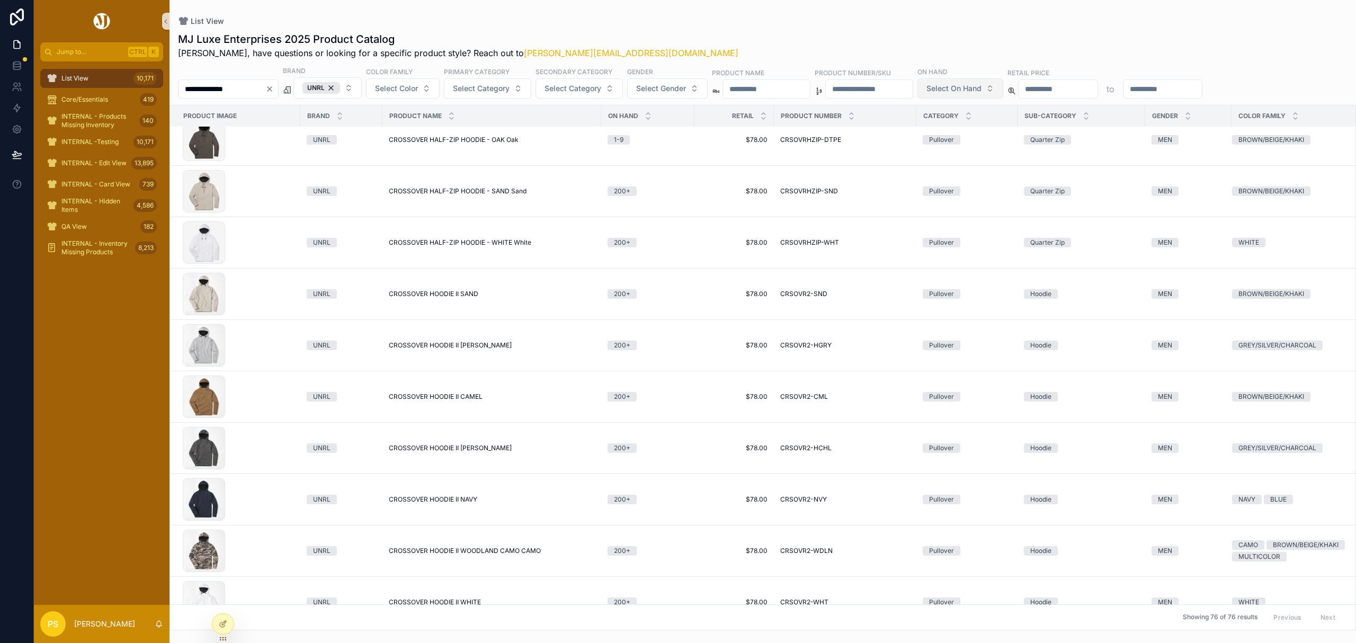
click at [247, 94] on input "**********" at bounding box center [221, 89] width 87 height 15
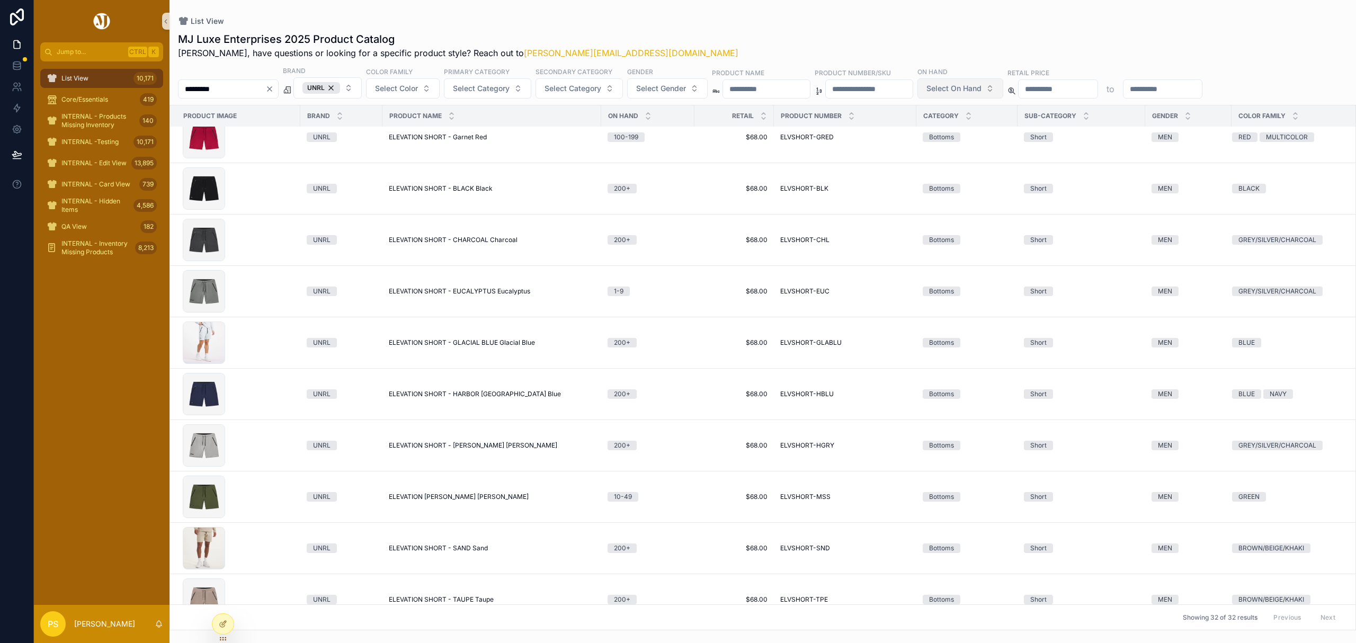
scroll to position [776, 0]
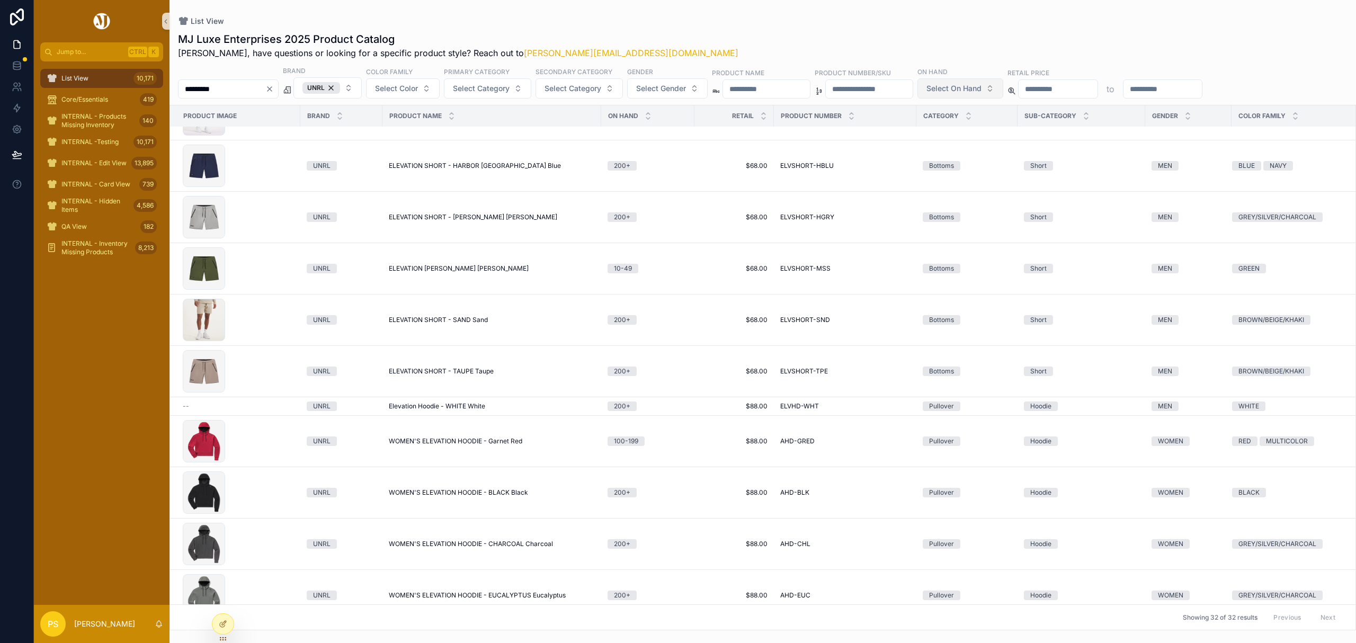
click at [261, 83] on input "*********" at bounding box center [221, 89] width 87 height 15
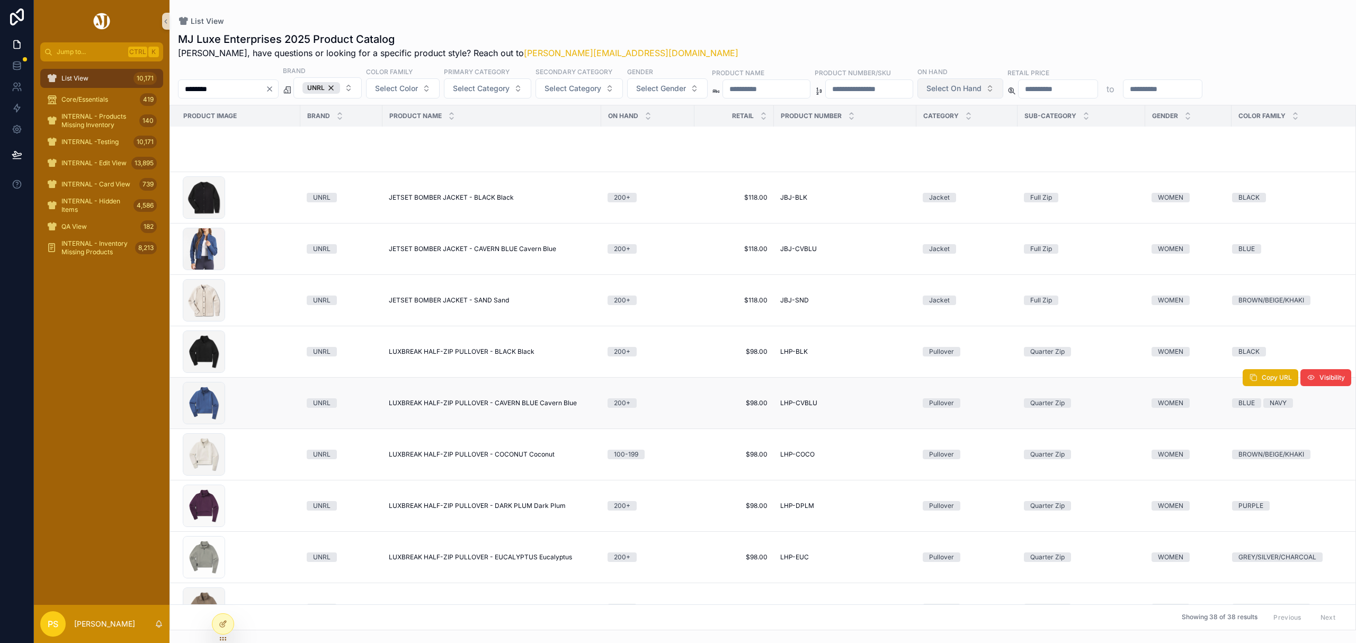
scroll to position [776, 0]
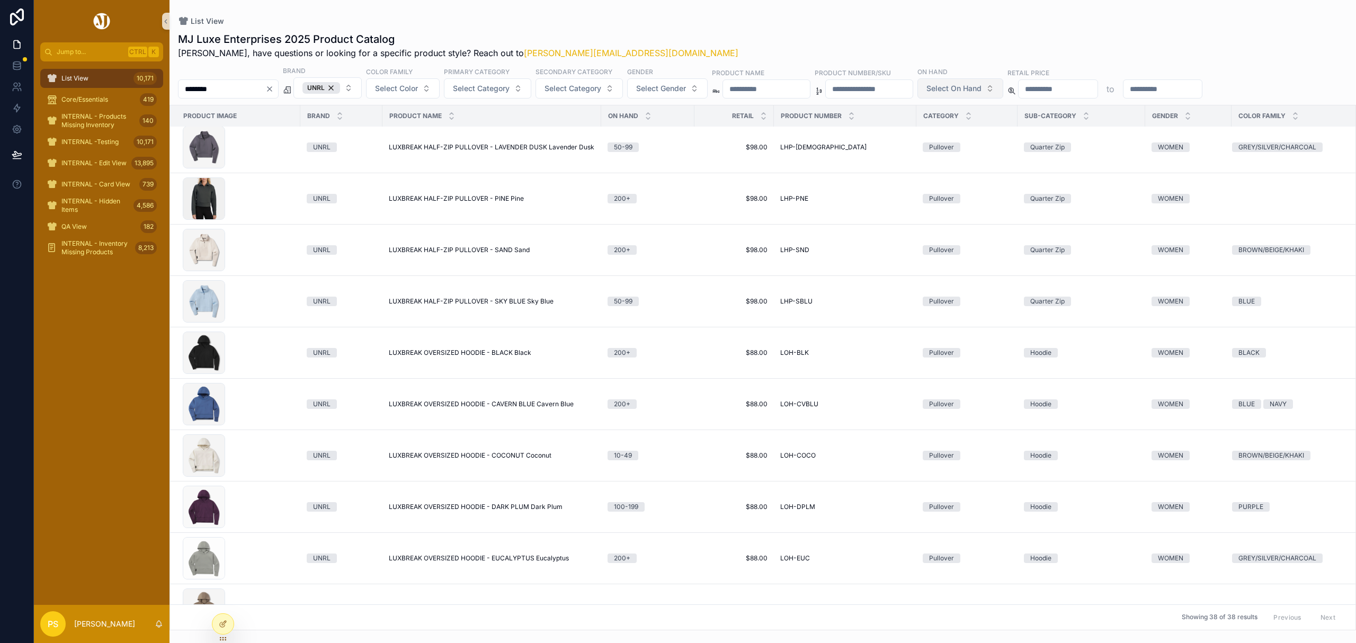
type input "********"
click at [340, 87] on div "UNRL" at bounding box center [321, 88] width 38 height 12
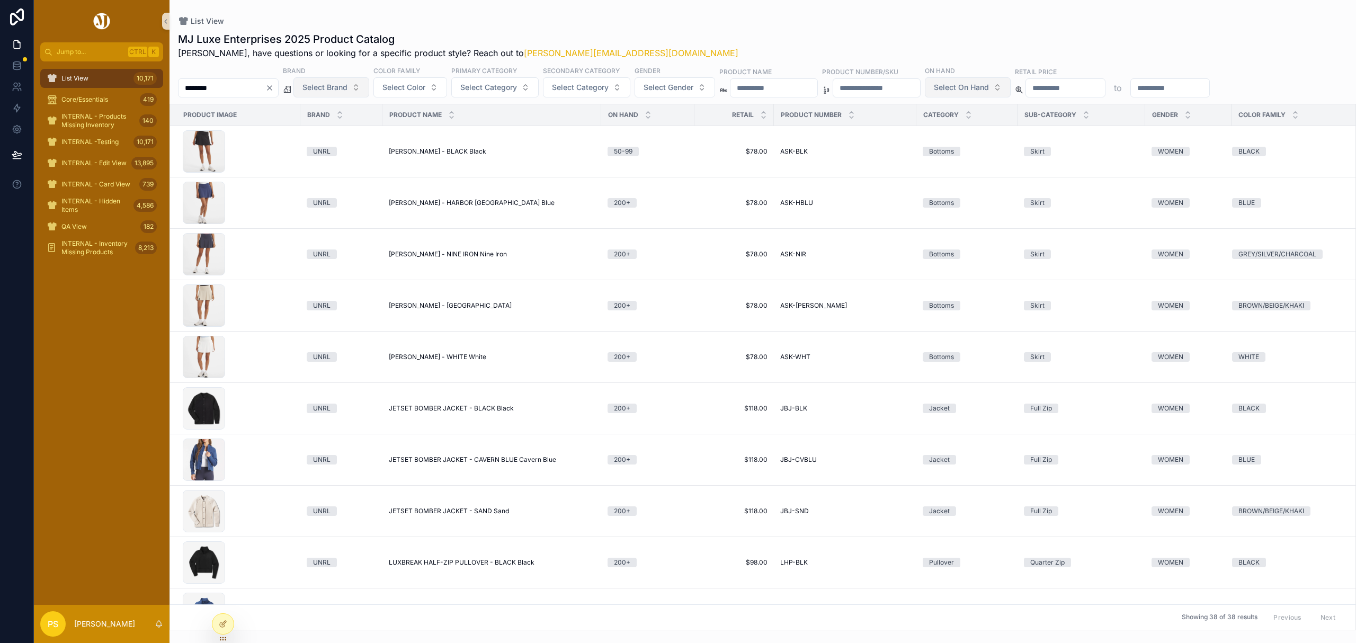
click at [265, 89] on input "********" at bounding box center [221, 87] width 87 height 15
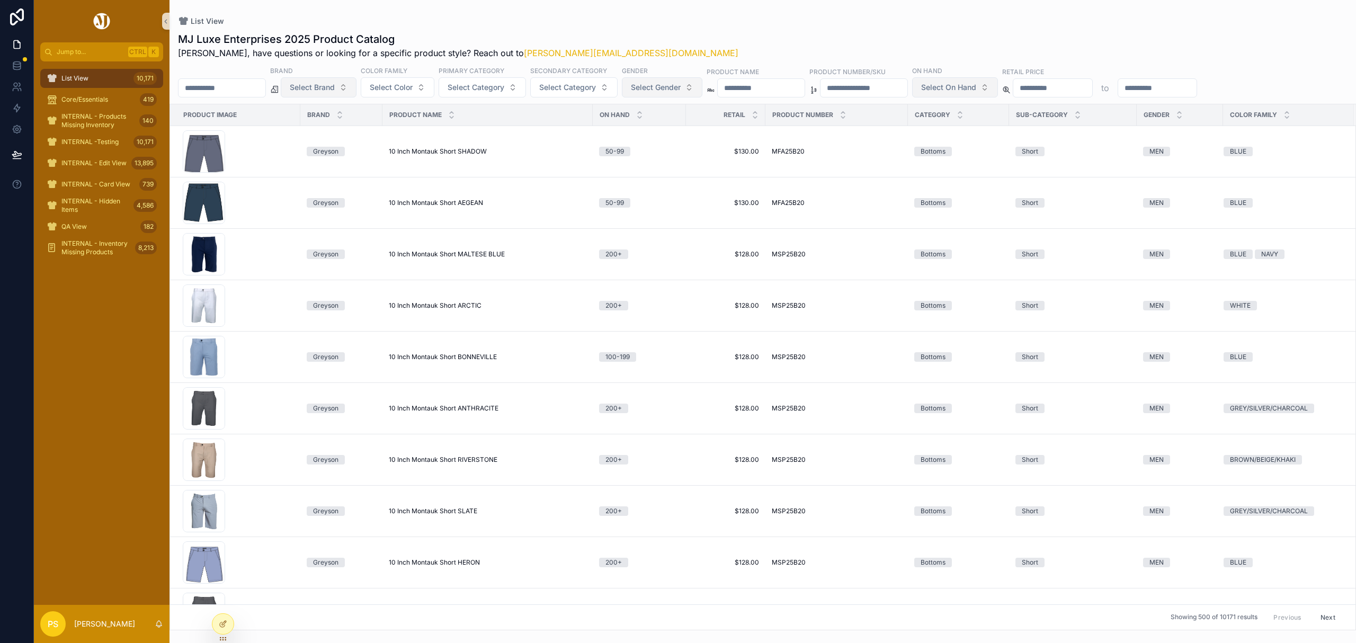
click at [672, 87] on span "Select Gender" at bounding box center [656, 87] width 50 height 11
click at [652, 130] on div "MEN" at bounding box center [691, 130] width 127 height 17
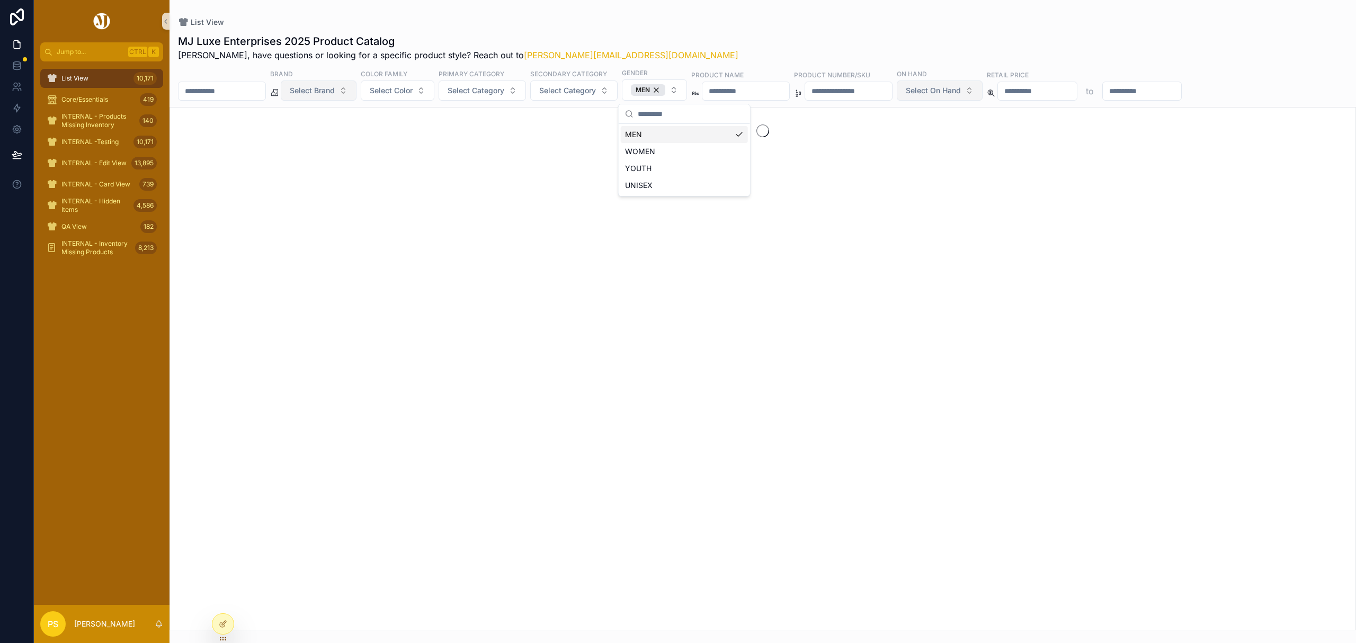
click at [335, 95] on span "Select Brand" at bounding box center [312, 90] width 45 height 11
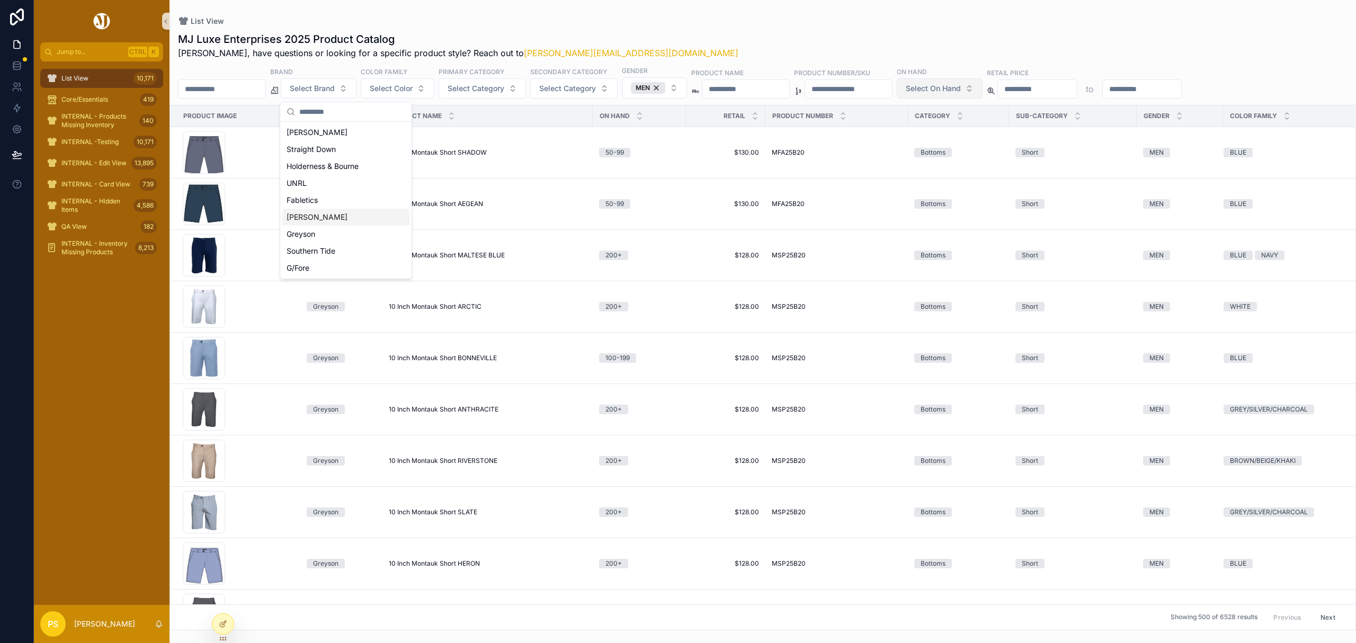
click at [334, 213] on div "Johnnie-O" at bounding box center [345, 217] width 127 height 17
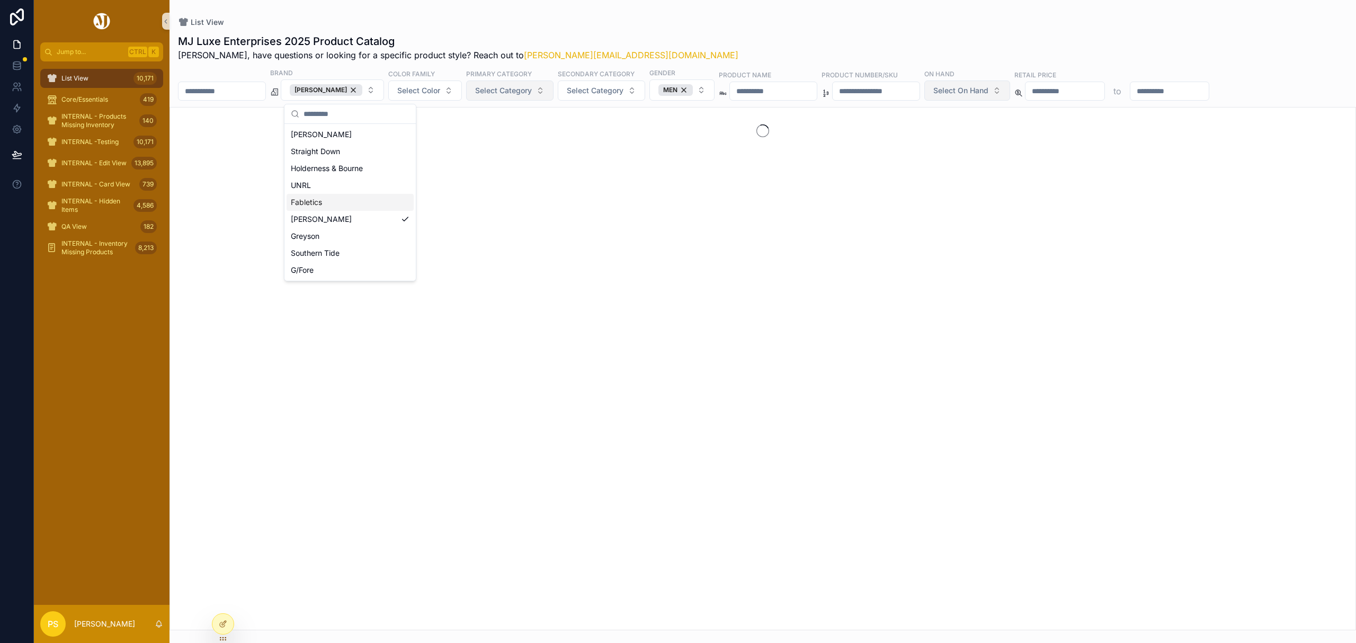
click at [507, 93] on span "Select Category" at bounding box center [503, 90] width 57 height 11
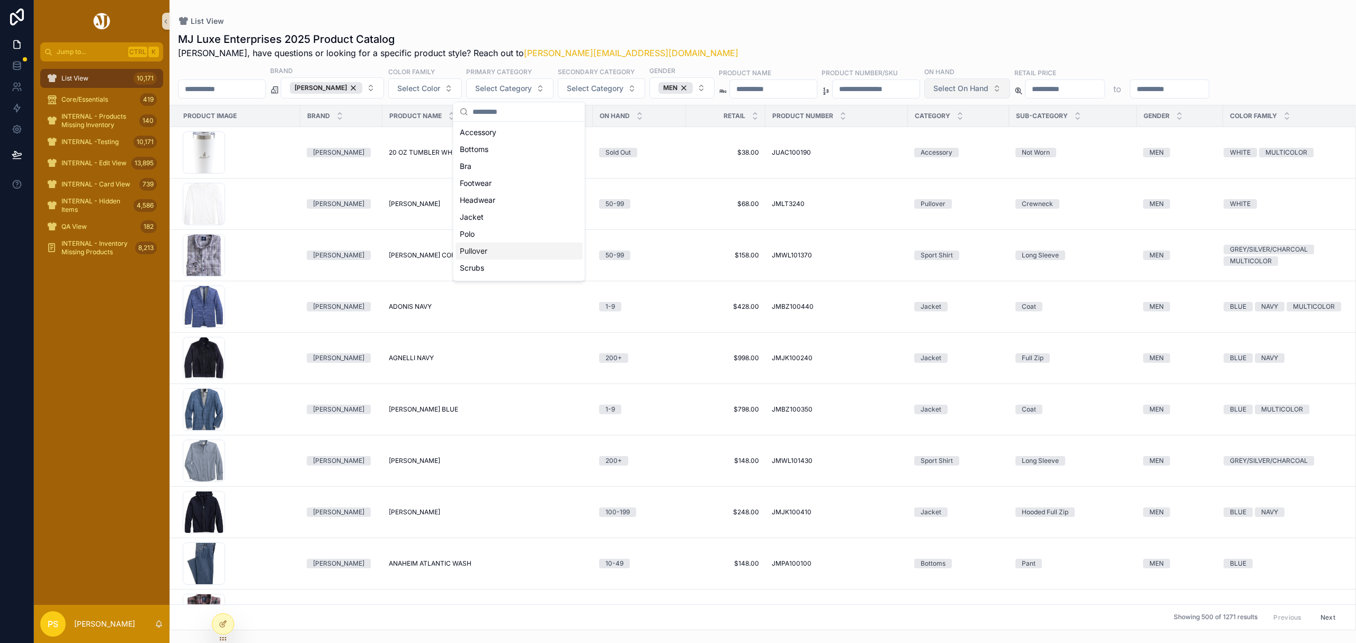
click at [487, 246] on div "Pullover" at bounding box center [518, 251] width 127 height 17
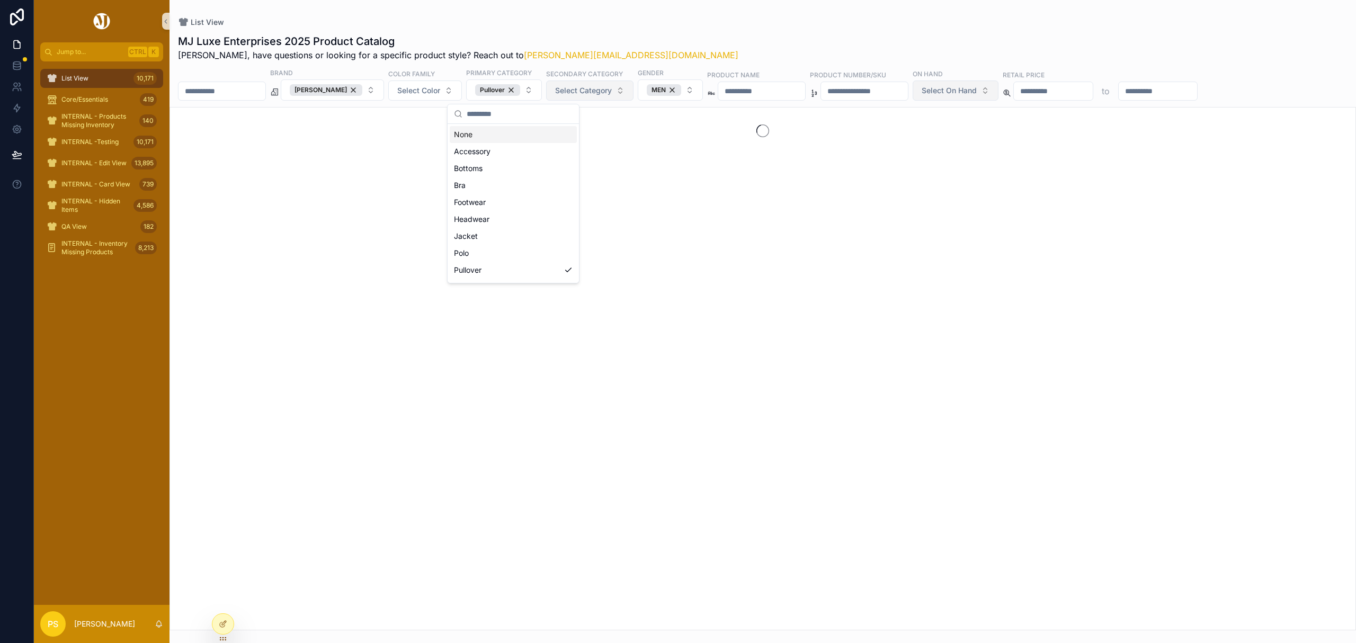
click at [591, 91] on span "Select Category" at bounding box center [583, 90] width 57 height 11
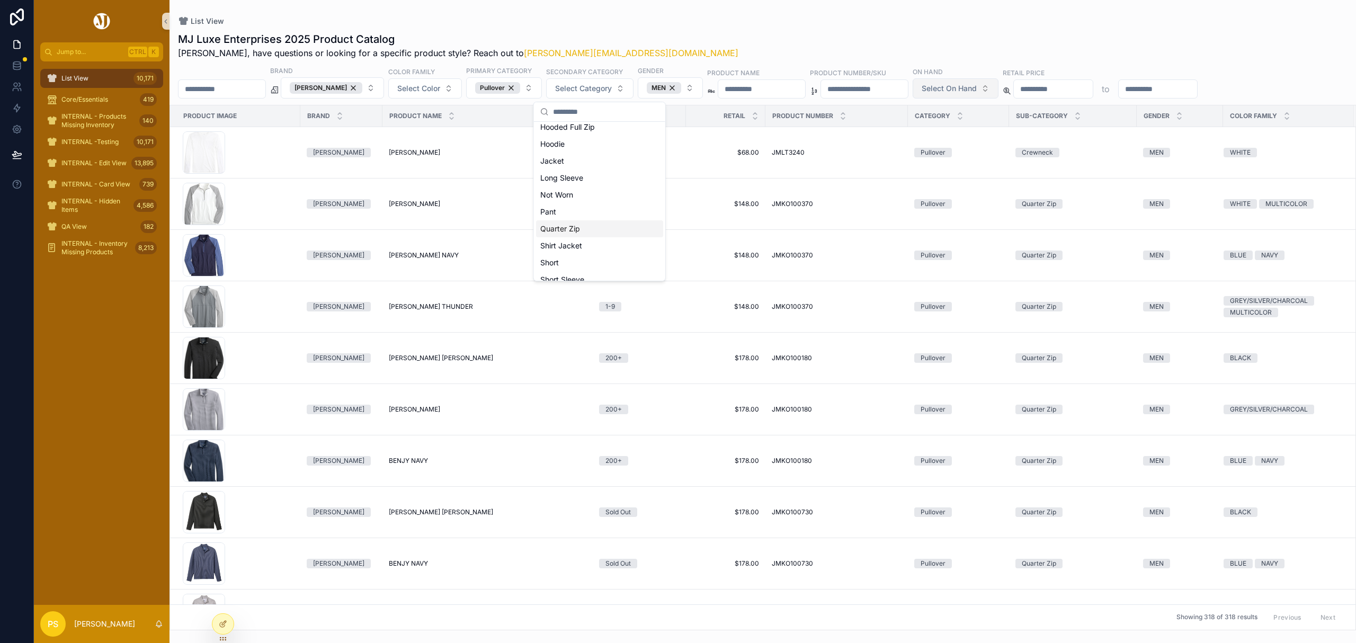
click at [584, 221] on div "Quarter Zip" at bounding box center [599, 228] width 127 height 17
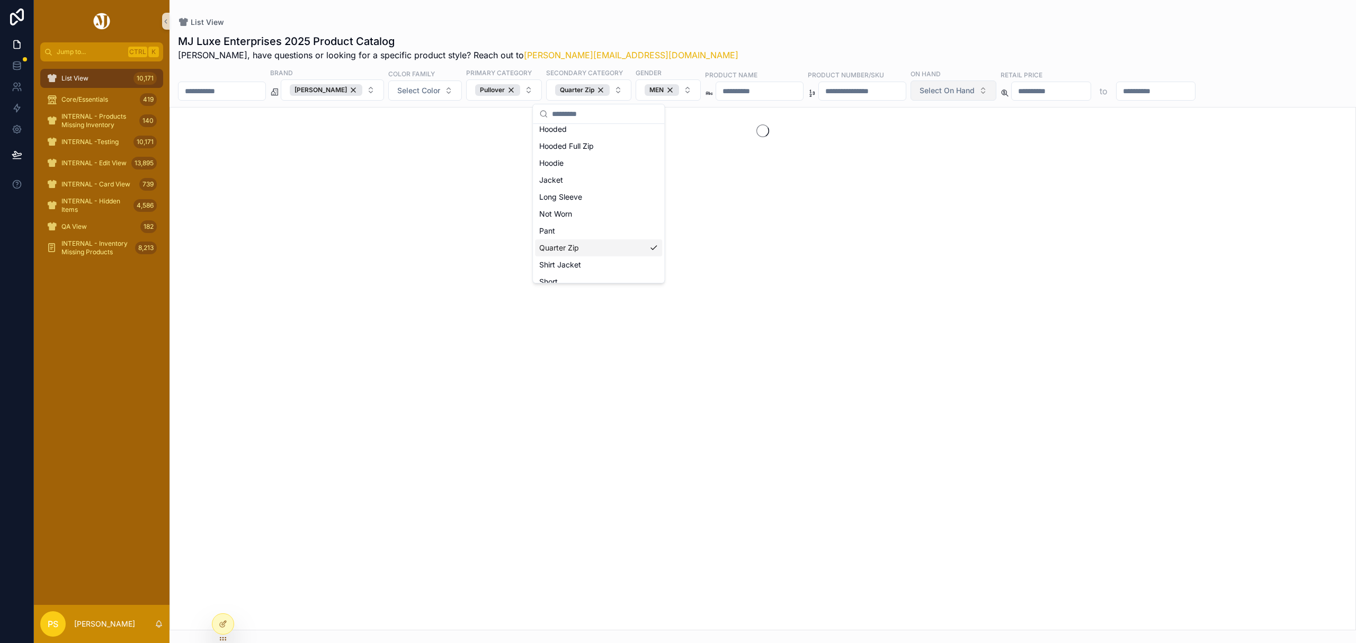
scroll to position [158, 0]
click at [994, 23] on div "List View" at bounding box center [762, 22] width 1169 height 11
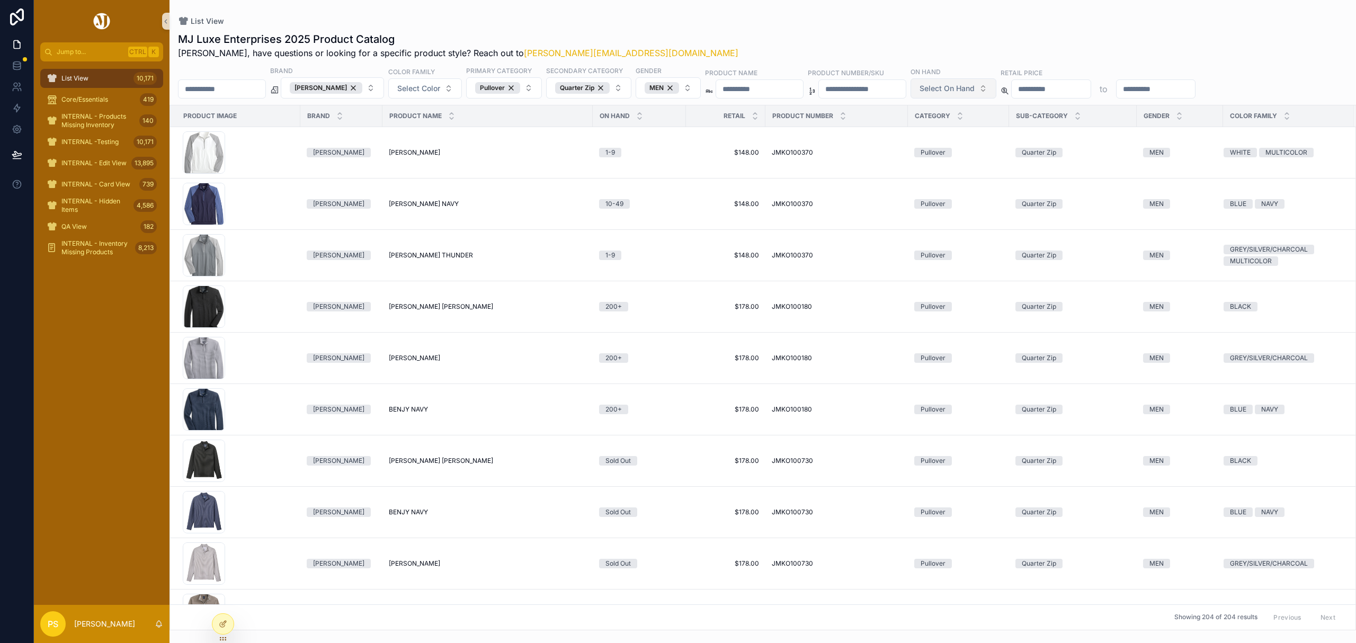
drag, startPoint x: 1009, startPoint y: 76, endPoint x: 1011, endPoint y: 83, distance: 7.1
click at [996, 77] on div "On Hand" at bounding box center [953, 73] width 86 height 12
click at [974, 86] on span "Select On Hand" at bounding box center [946, 88] width 55 height 11
click at [975, 219] on div "200+" at bounding box center [1019, 217] width 127 height 17
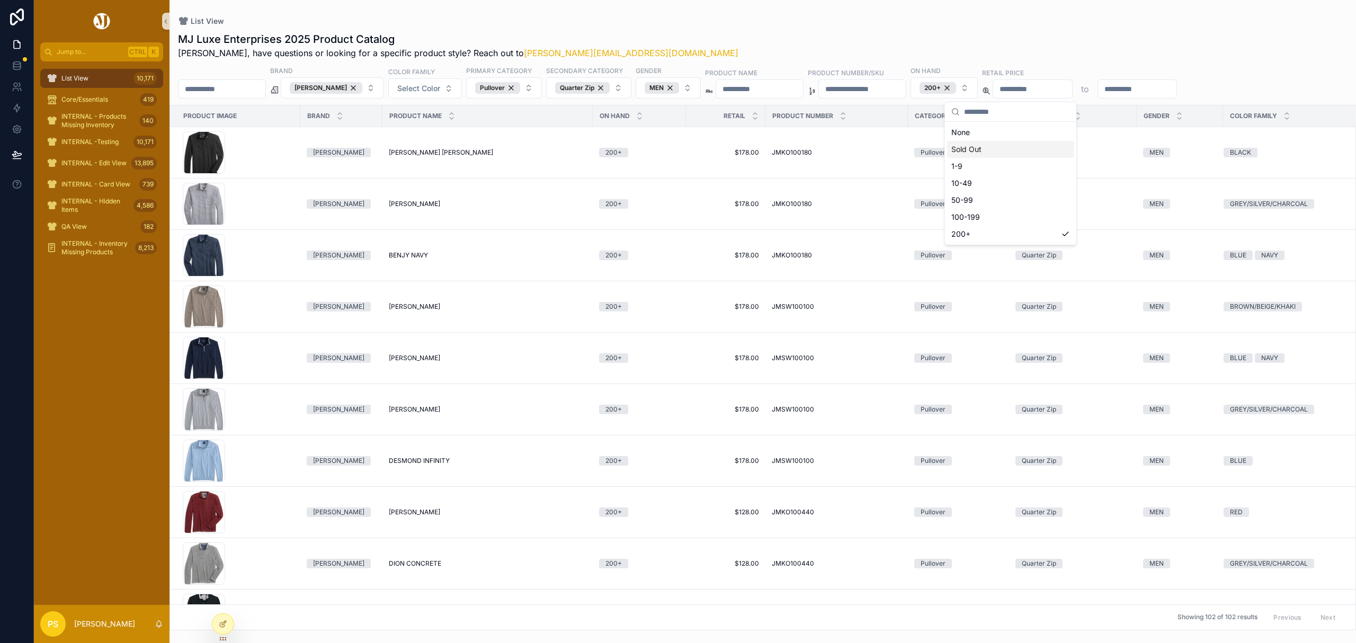
click at [1186, 11] on div "List View MJ Luxe Enterprises 2025 Product Catalog Philip, have questions or lo…" at bounding box center [762, 315] width 1186 height 630
click at [752, 114] on icon at bounding box center [754, 113] width 7 height 7
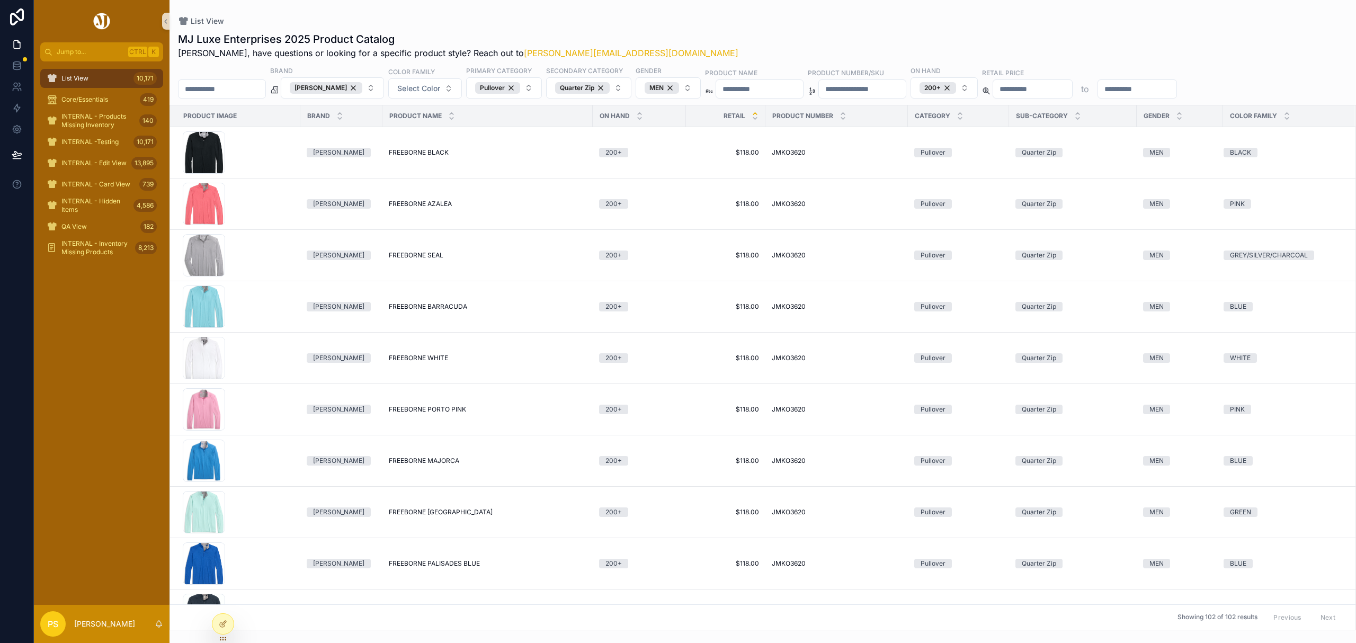
drag, startPoint x: 109, startPoint y: 77, endPoint x: 217, endPoint y: 83, distance: 107.6
click at [109, 77] on div "List View 10,171" at bounding box center [102, 78] width 110 height 17
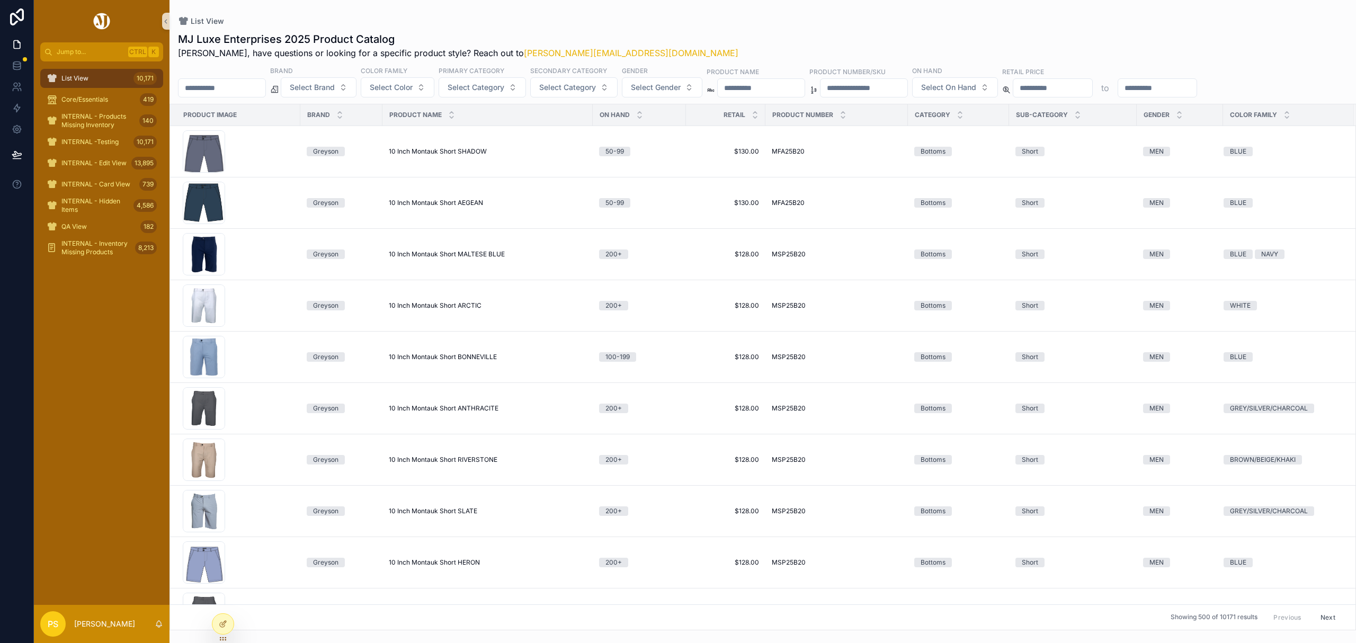
click at [249, 94] on input "text" at bounding box center [221, 87] width 87 height 15
type input "********"
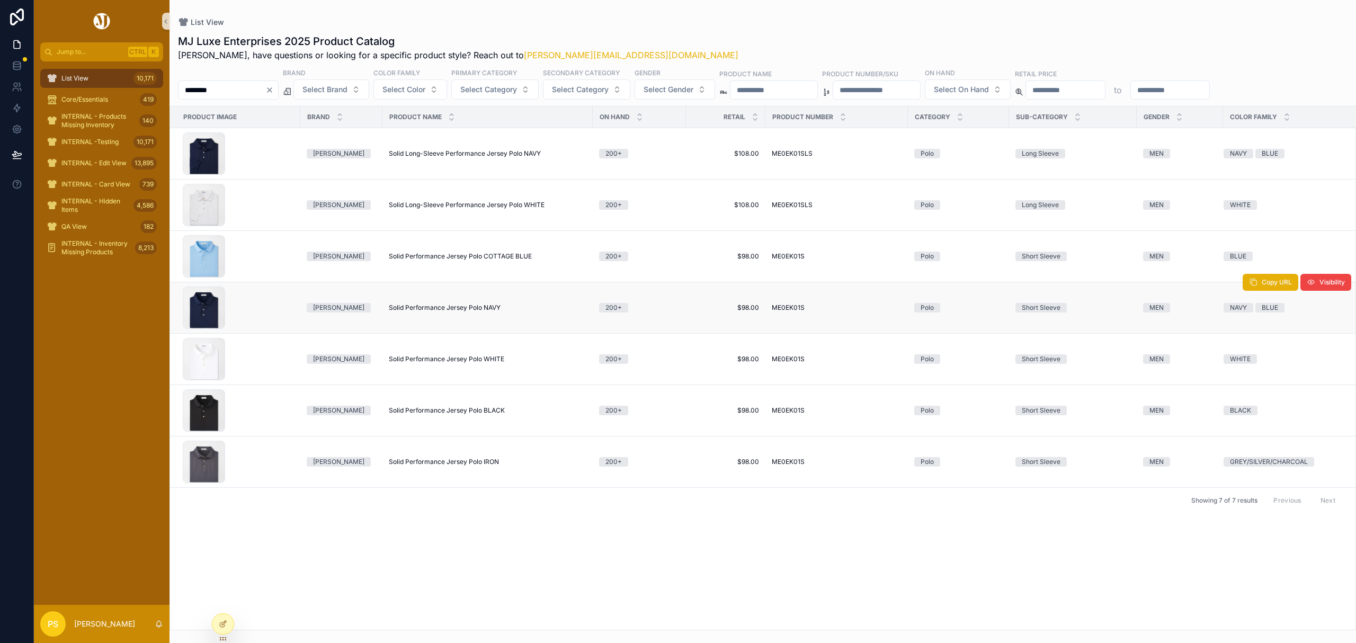
click at [409, 308] on span "Solid Performance Jersey Polo NAVY" at bounding box center [445, 307] width 112 height 8
click at [274, 89] on icon "Clear" at bounding box center [269, 90] width 8 height 8
click at [263, 93] on input "text" at bounding box center [221, 90] width 87 height 15
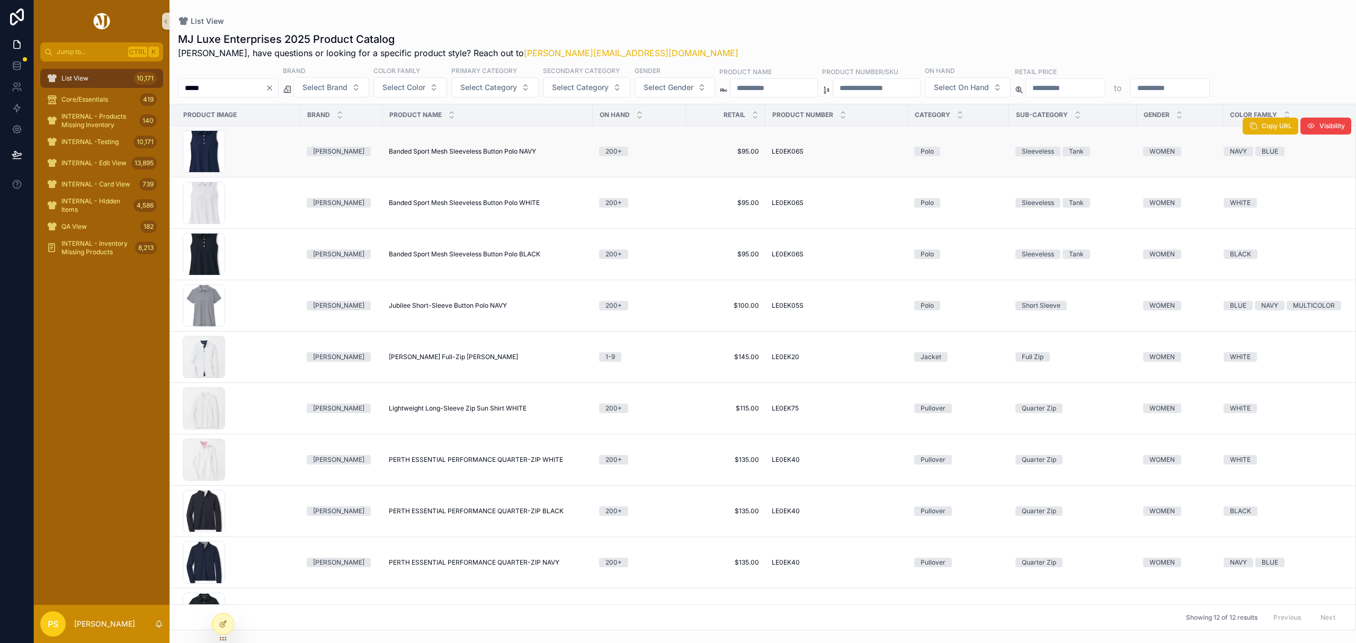
type input "*****"
click at [453, 149] on span "Banded Sport Mesh Sleeveless Button Polo NAVY" at bounding box center [462, 151] width 147 height 8
